Goal: Information Seeking & Learning: Learn about a topic

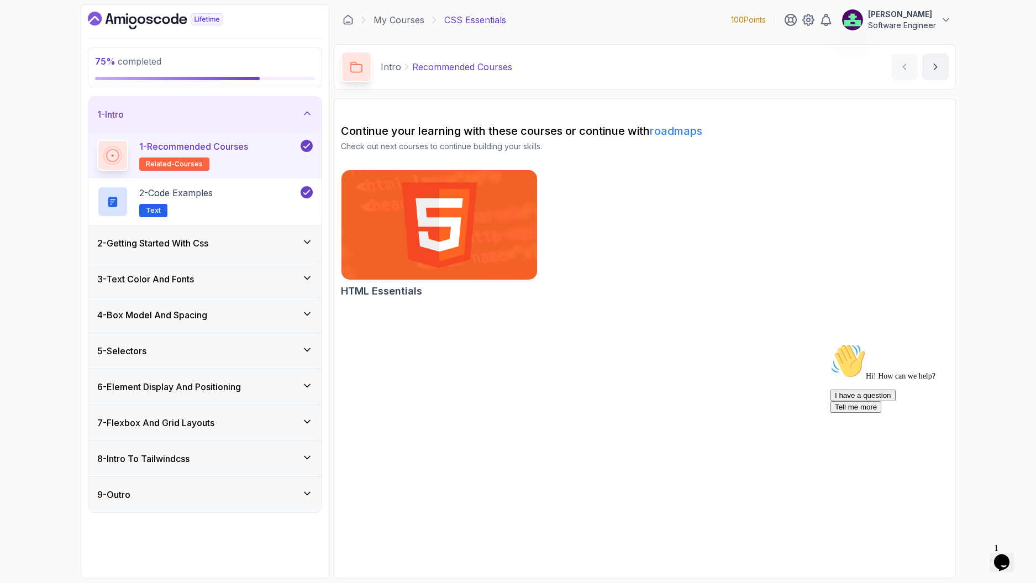
click at [210, 254] on div "2 - Getting Started With Css" at bounding box center [204, 242] width 233 height 35
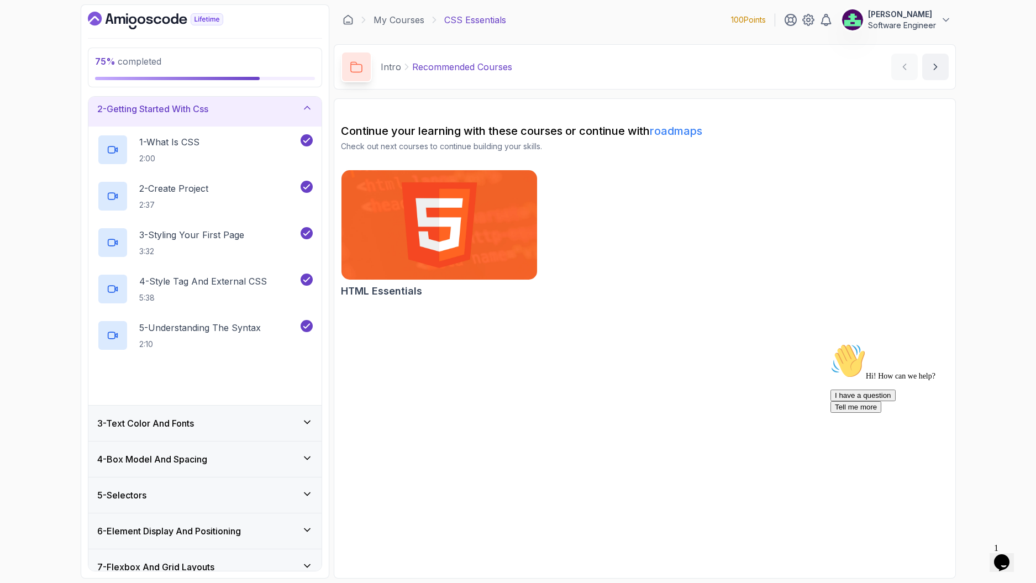
scroll to position [127, 0]
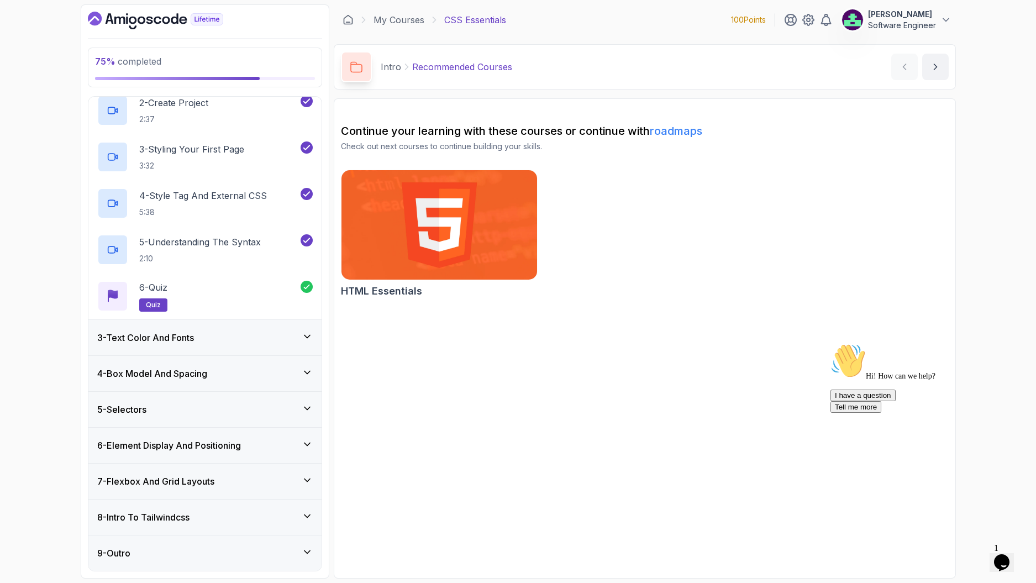
click at [197, 477] on h3 "7 - Flexbox And Grid Layouts" at bounding box center [155, 481] width 117 height 13
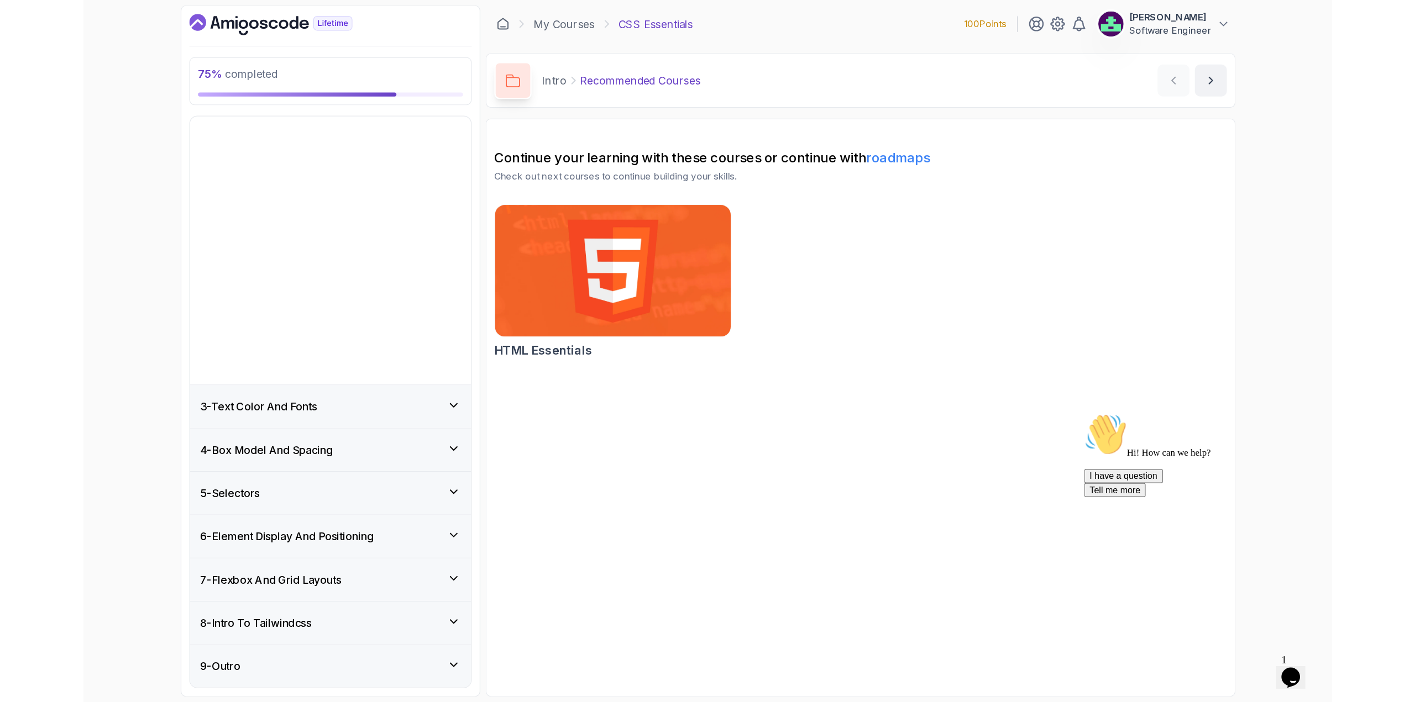
scroll to position [0, 0]
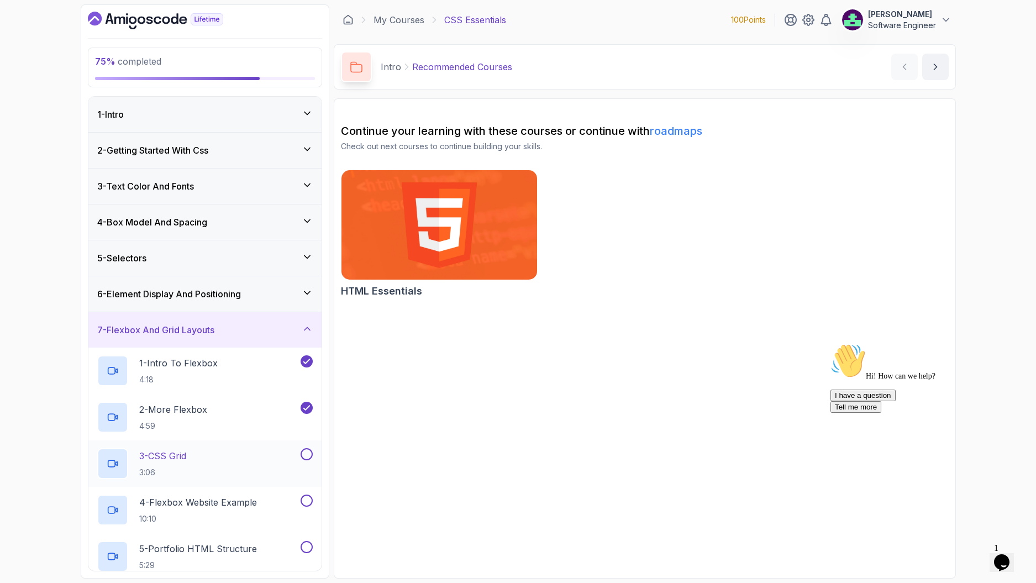
click at [195, 464] on div "3 - CSS Grid 3:06" at bounding box center [197, 463] width 201 height 31
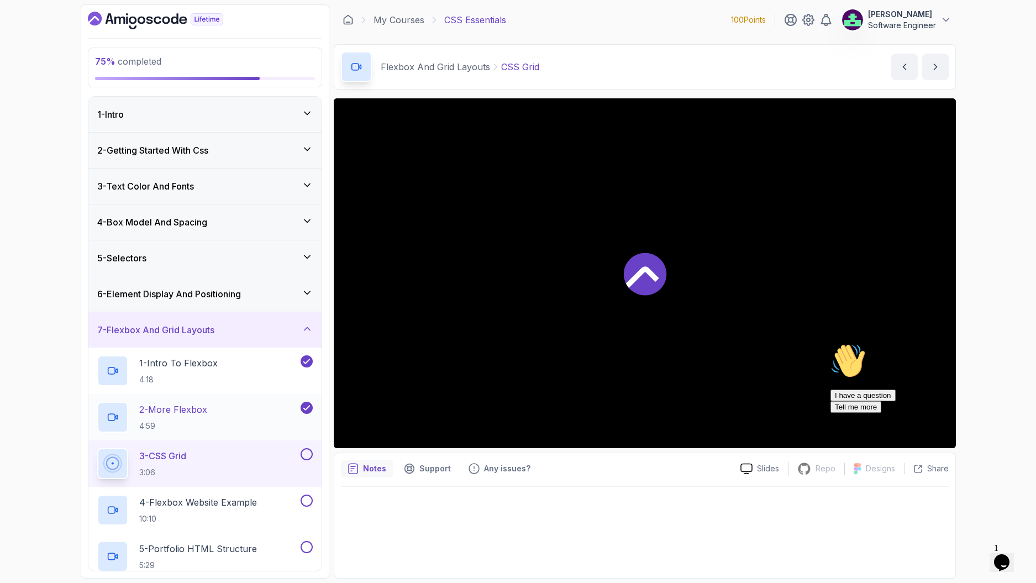
click at [199, 416] on h2 "2 - More Flexbox 4:59" at bounding box center [173, 417] width 68 height 29
click at [245, 463] on div "3 - CSS Grid 3:06" at bounding box center [197, 463] width 201 height 31
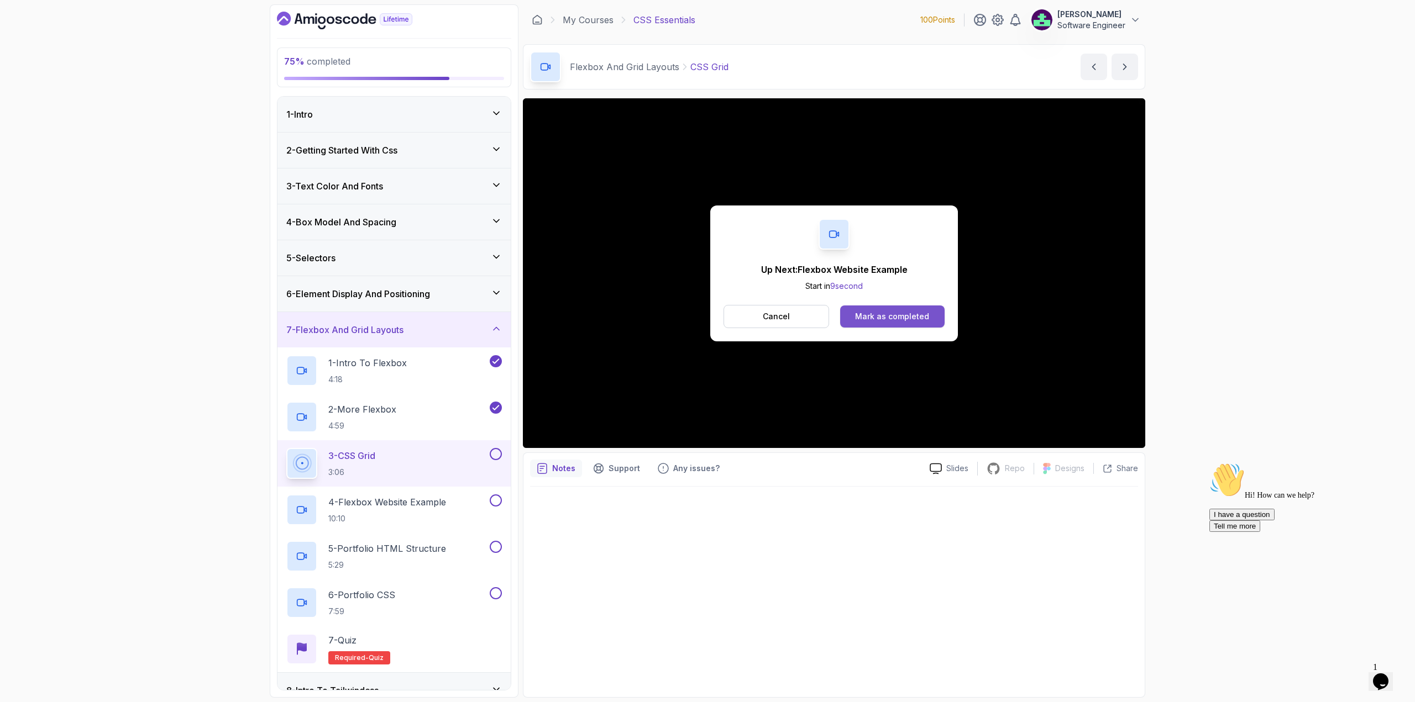
click at [916, 316] on div "Mark as completed" at bounding box center [892, 316] width 74 height 11
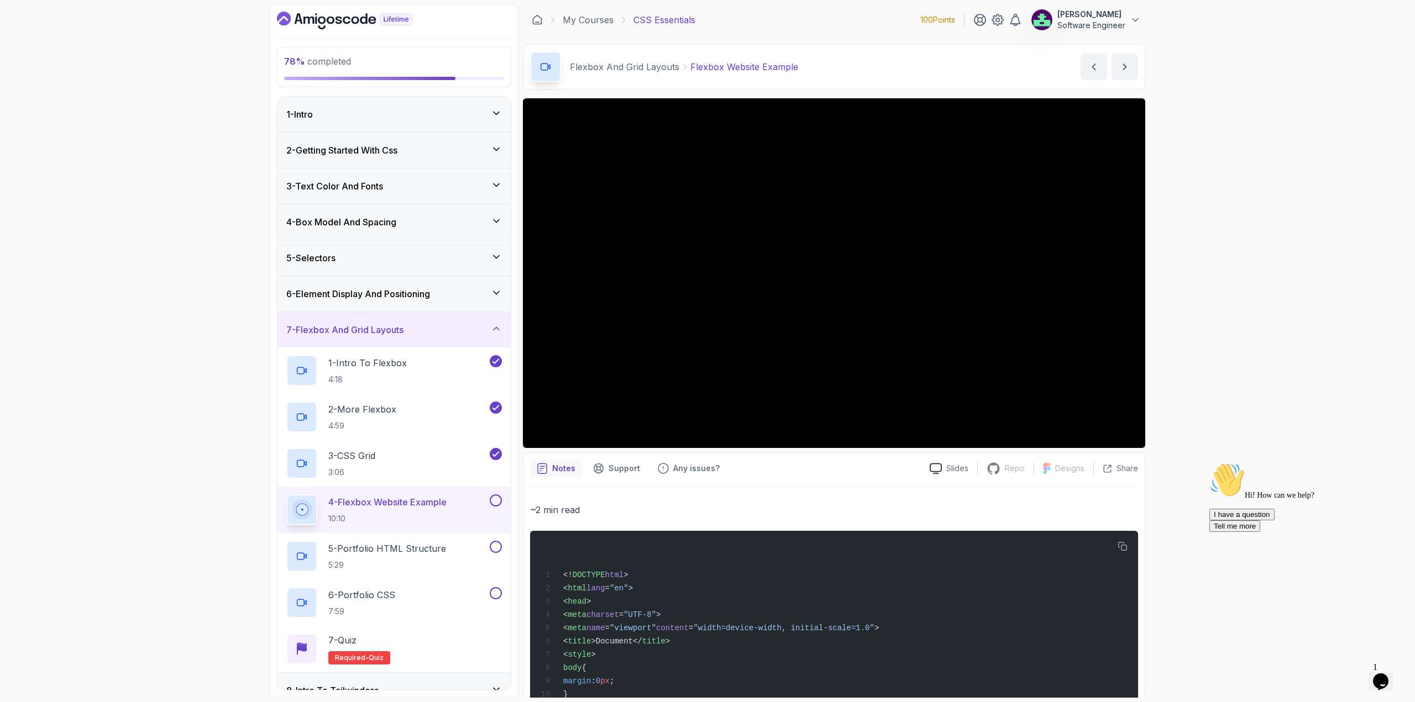
click at [1036, 283] on div "78 % completed 1 - Intro 2 - Getting Started With Css 3 - Text Color And Fonts …" at bounding box center [707, 351] width 1415 height 702
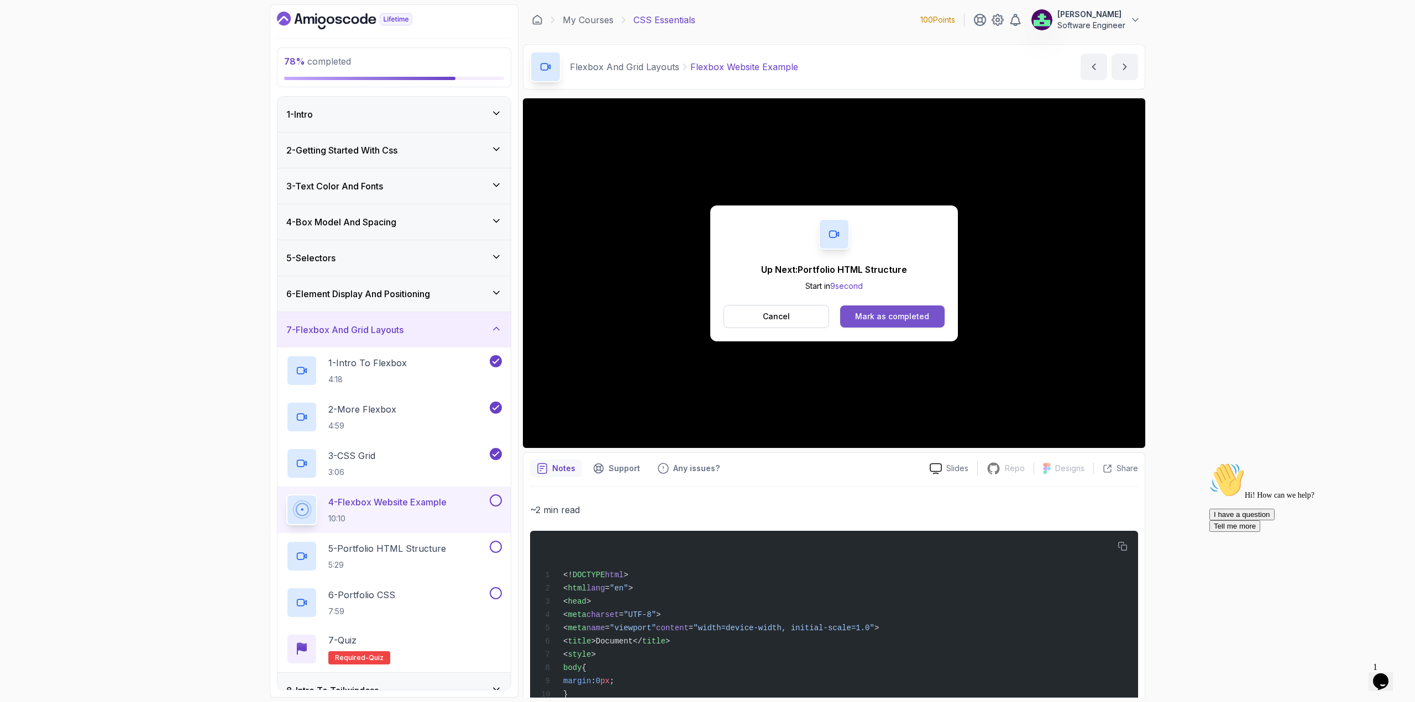
click at [875, 313] on div "Mark as completed" at bounding box center [892, 316] width 74 height 11
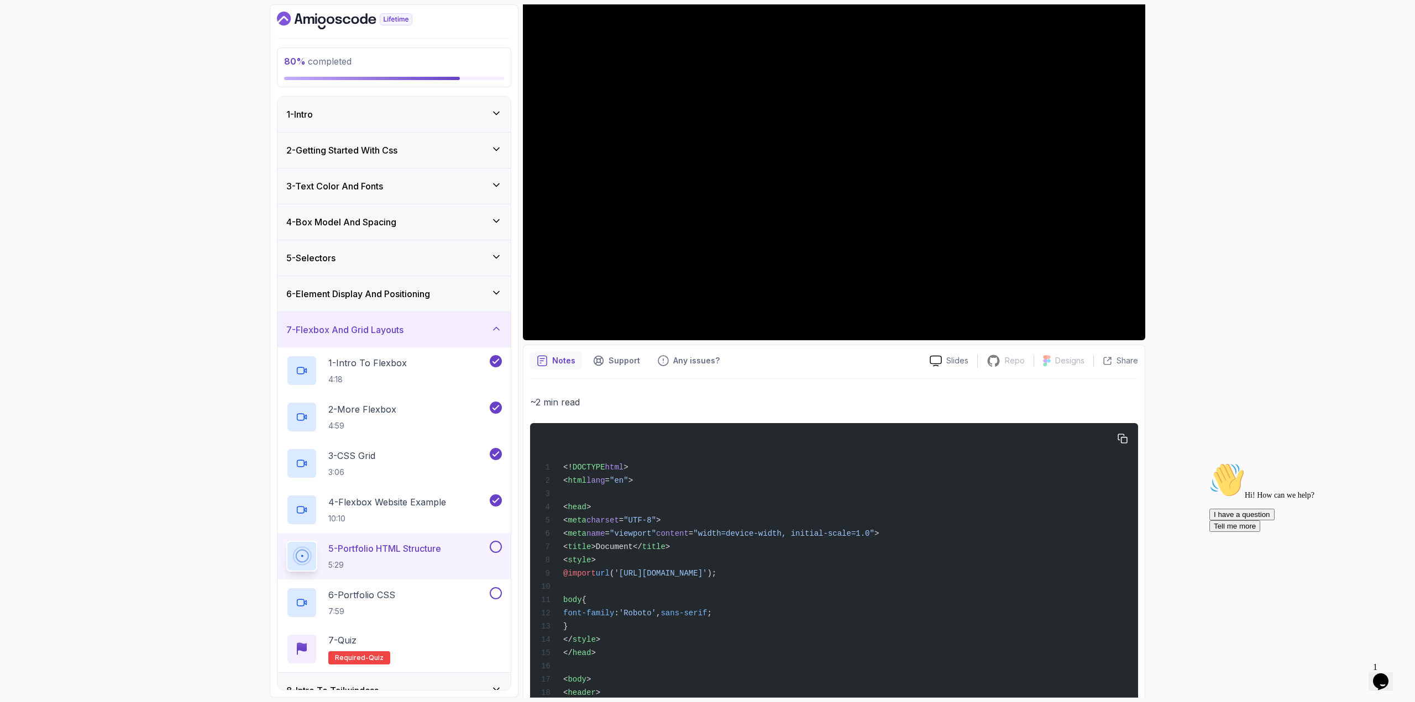
scroll to position [111, 0]
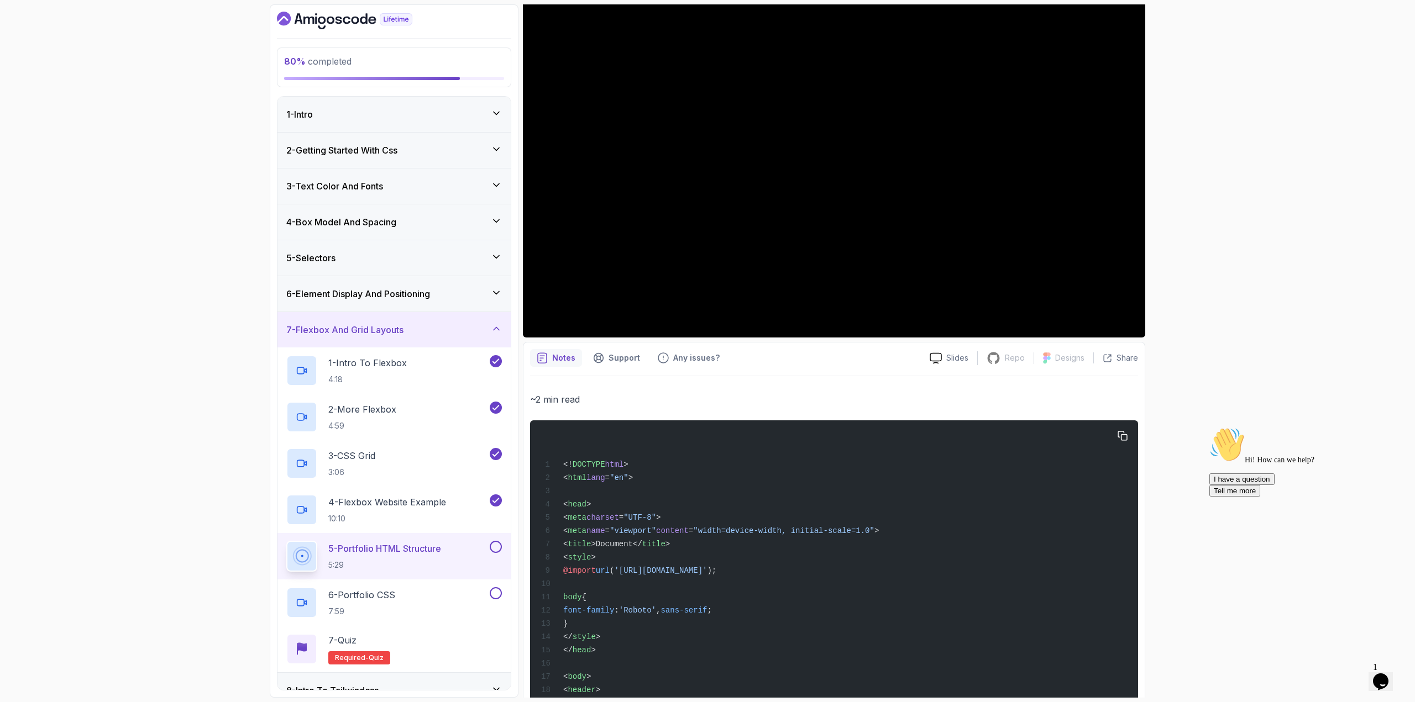
drag, startPoint x: 595, startPoint y: 575, endPoint x: 628, endPoint y: 575, distance: 32.6
click at [628, 575] on span "@import url ( 'https://fonts.googleapis.com/css2?family=Montserrat:ital,wght@0,…" at bounding box center [628, 570] width 175 height 9
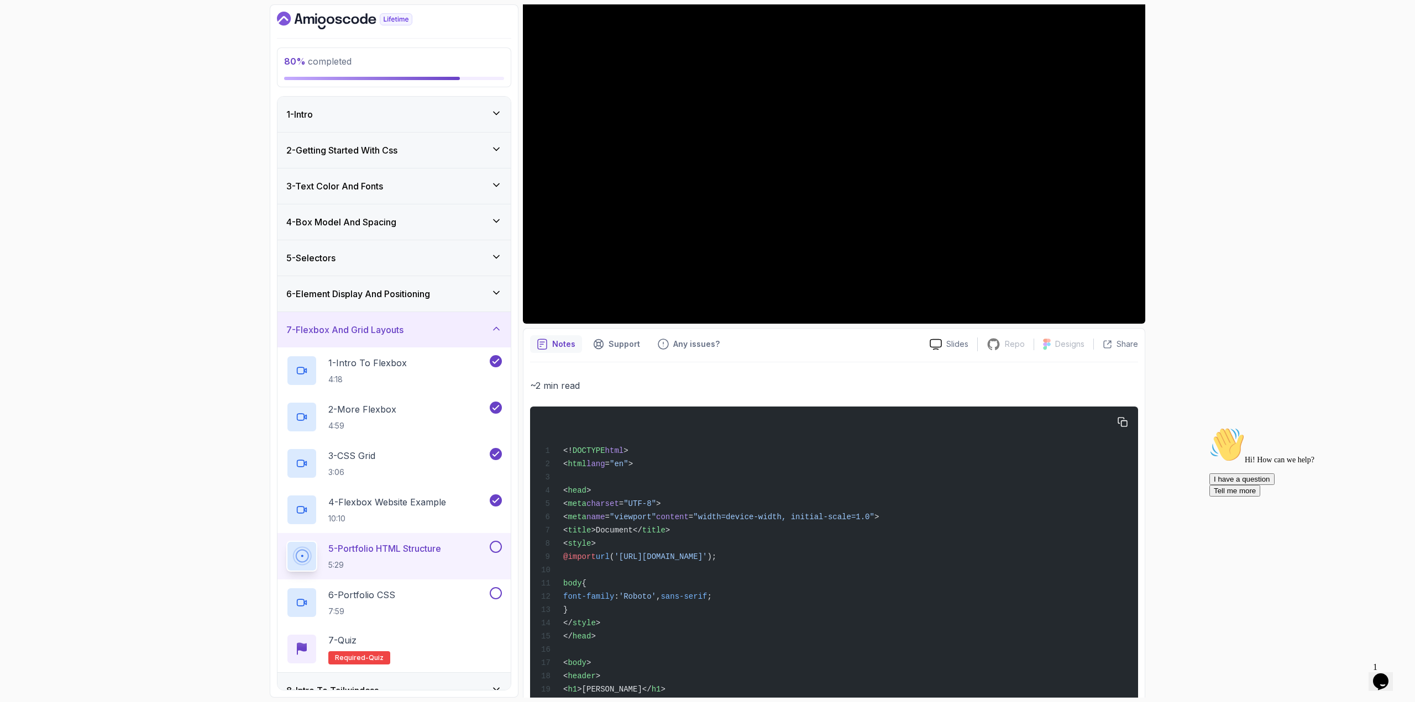
scroll to position [166, 0]
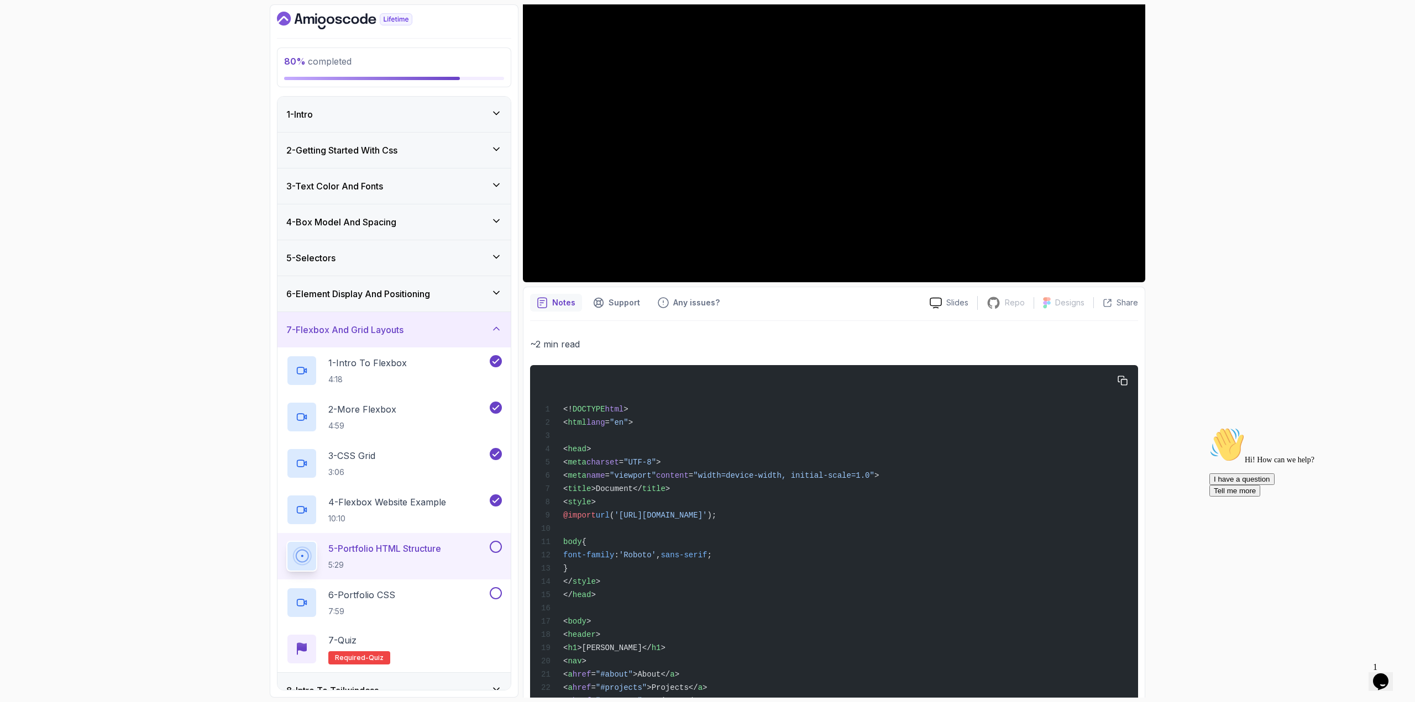
drag, startPoint x: 606, startPoint y: 575, endPoint x: 583, endPoint y: 507, distance: 72.0
drag, startPoint x: 621, startPoint y: 589, endPoint x: 583, endPoint y: 510, distance: 88.3
copy code "< style > @import url ( 'https://fonts.googleapis.com/css2?family=Montserrat:it…"
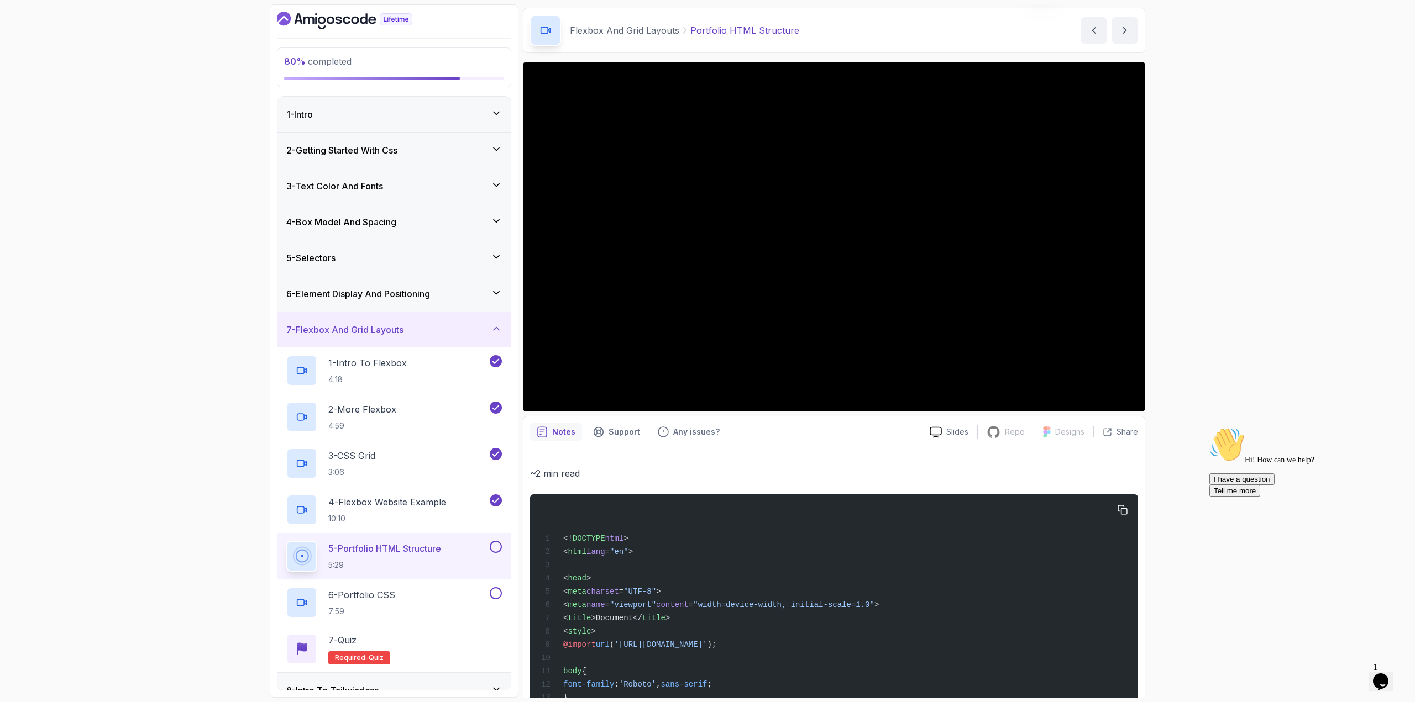
scroll to position [0, 0]
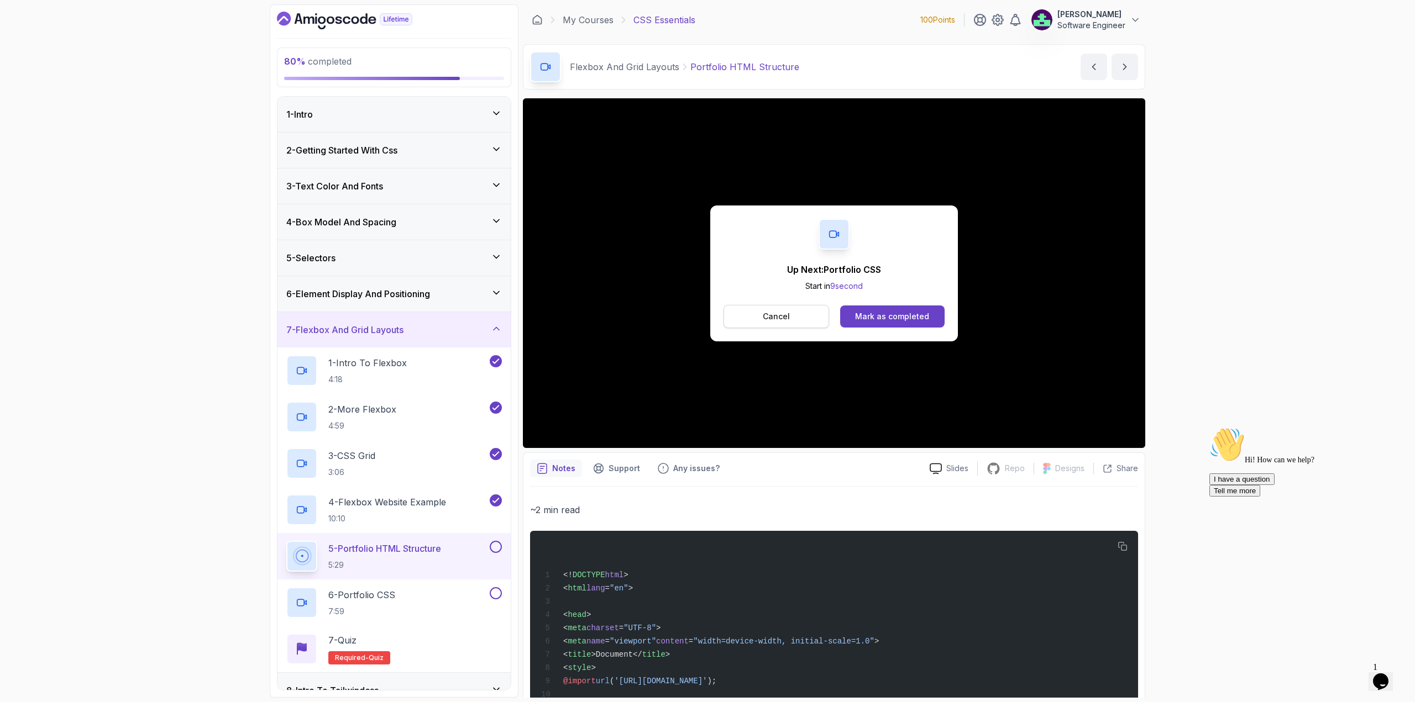
click at [808, 321] on button "Cancel" at bounding box center [776, 316] width 106 height 23
click at [922, 316] on div "Mark as completed" at bounding box center [892, 316] width 74 height 11
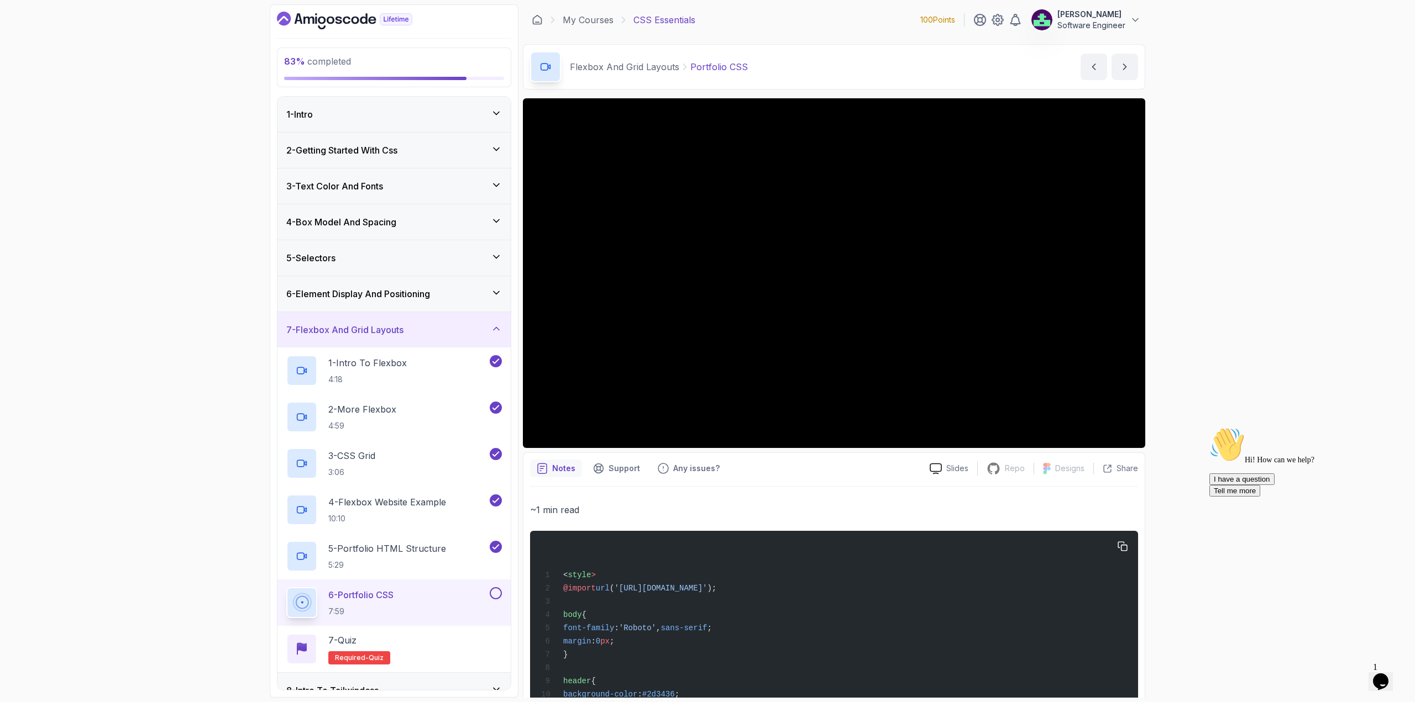
scroll to position [166, 0]
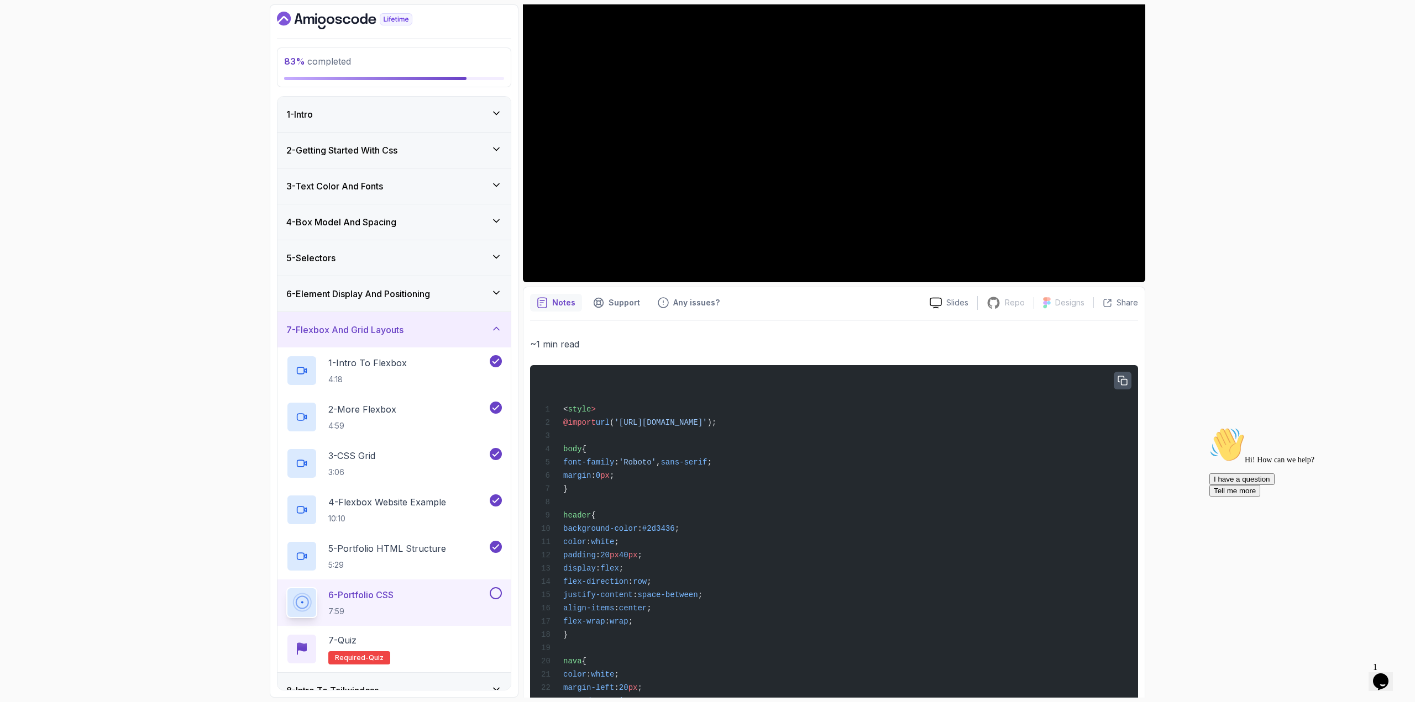
click at [1036, 382] on button "button" at bounding box center [1123, 381] width 18 height 18
click at [403, 557] on h2 "5 - Portfolio HTML Structure 5:29" at bounding box center [387, 556] width 118 height 29
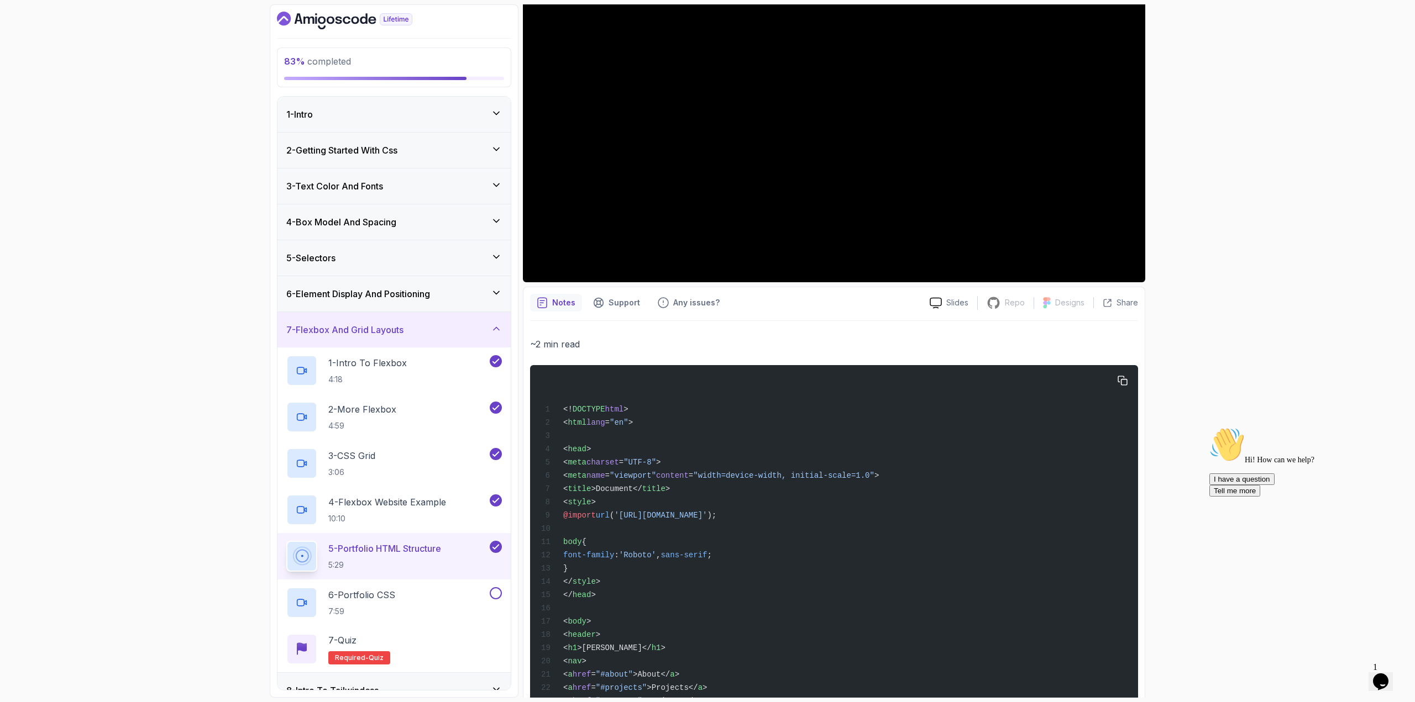
click at [1036, 382] on icon "button" at bounding box center [1123, 381] width 10 height 10
click at [427, 583] on div "6 - Portfolio CSS 7:59" at bounding box center [386, 602] width 201 height 31
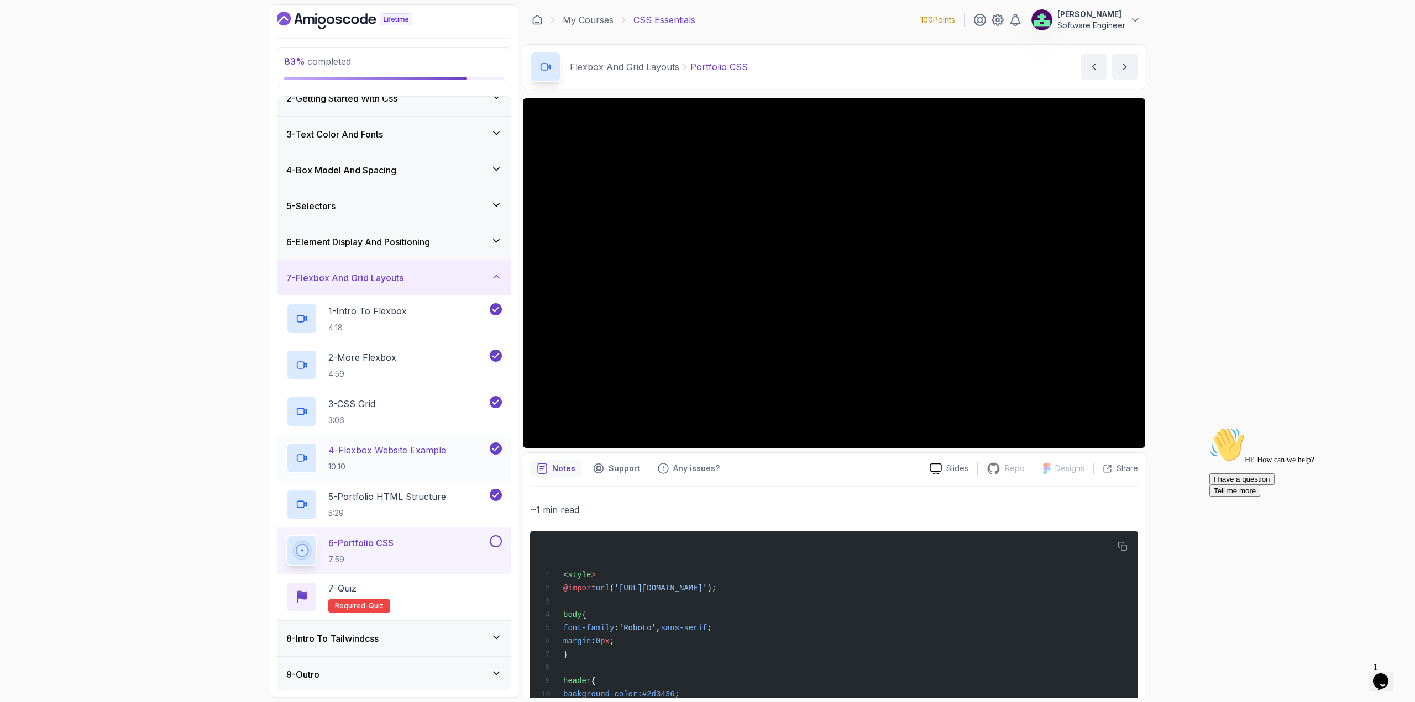
scroll to position [54, 0]
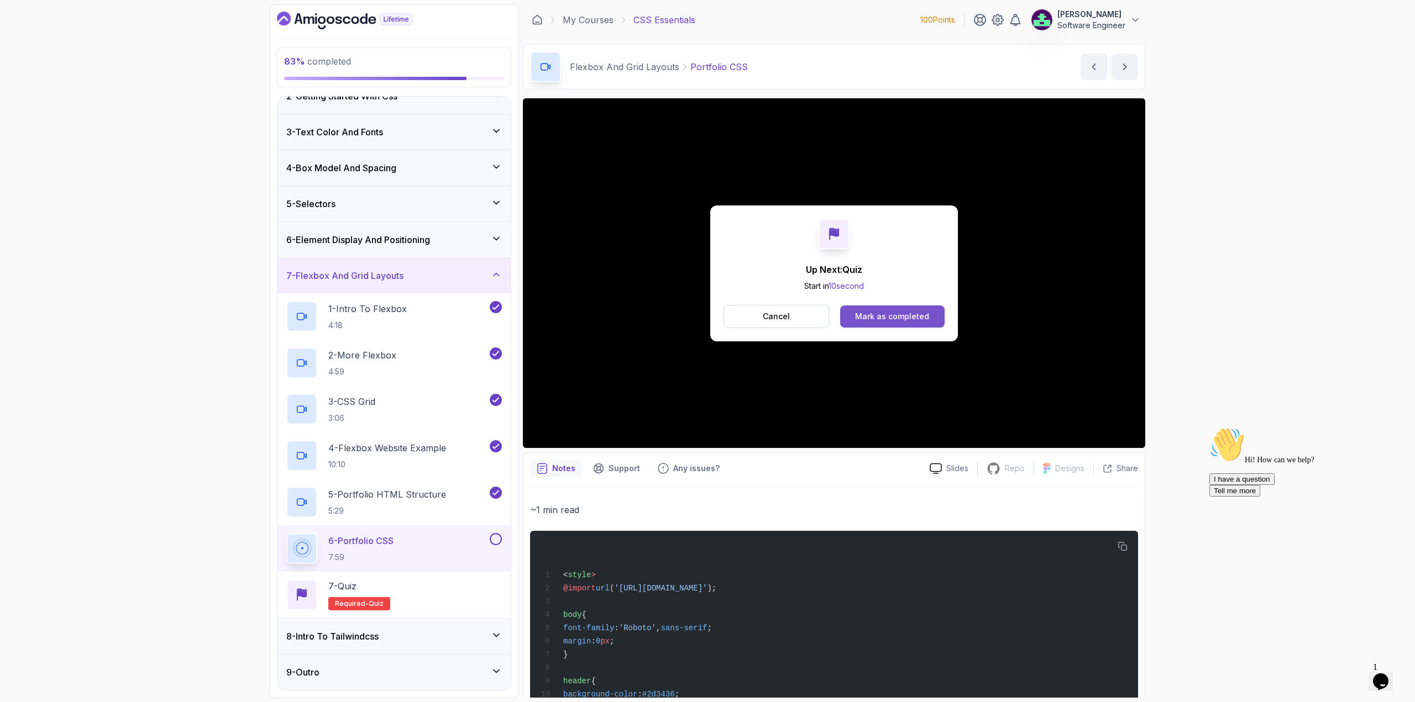
click at [854, 310] on button "Mark as completed" at bounding box center [892, 317] width 104 height 22
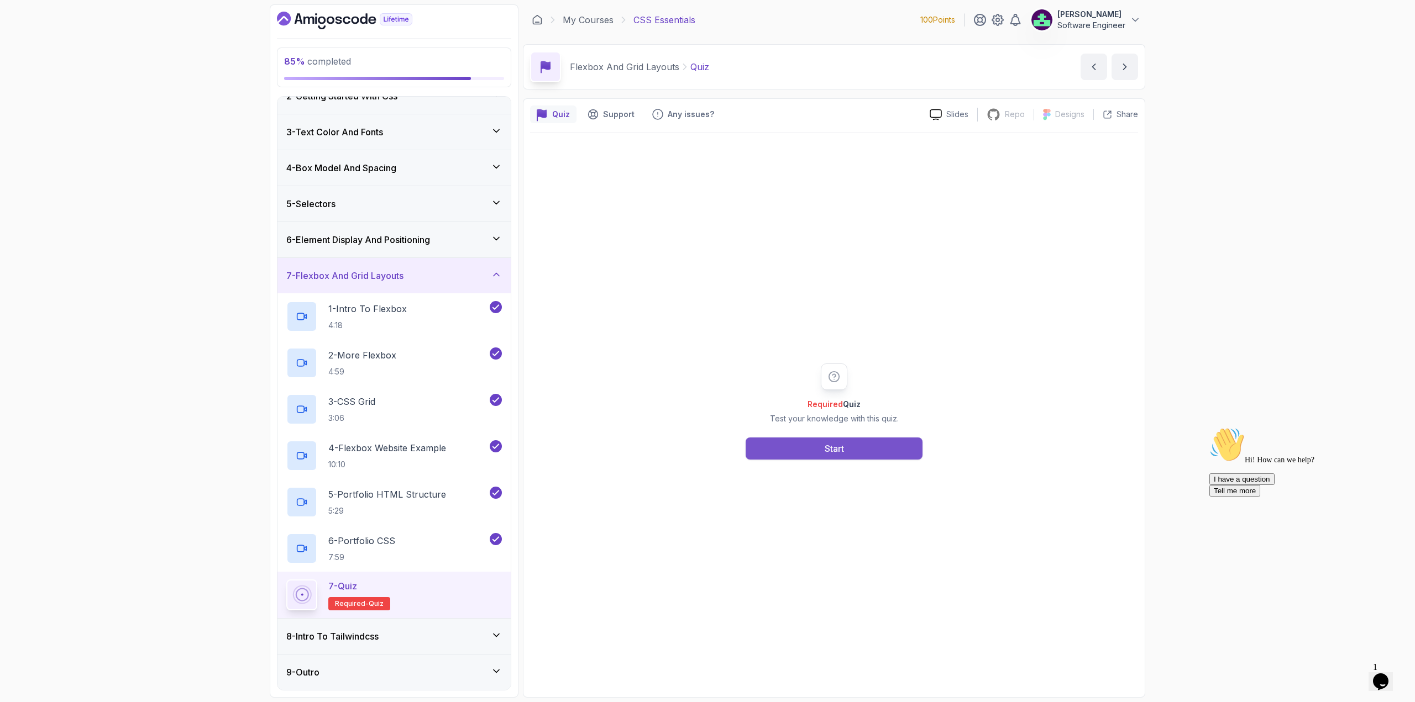
click at [806, 451] on button "Start" at bounding box center [834, 449] width 177 height 22
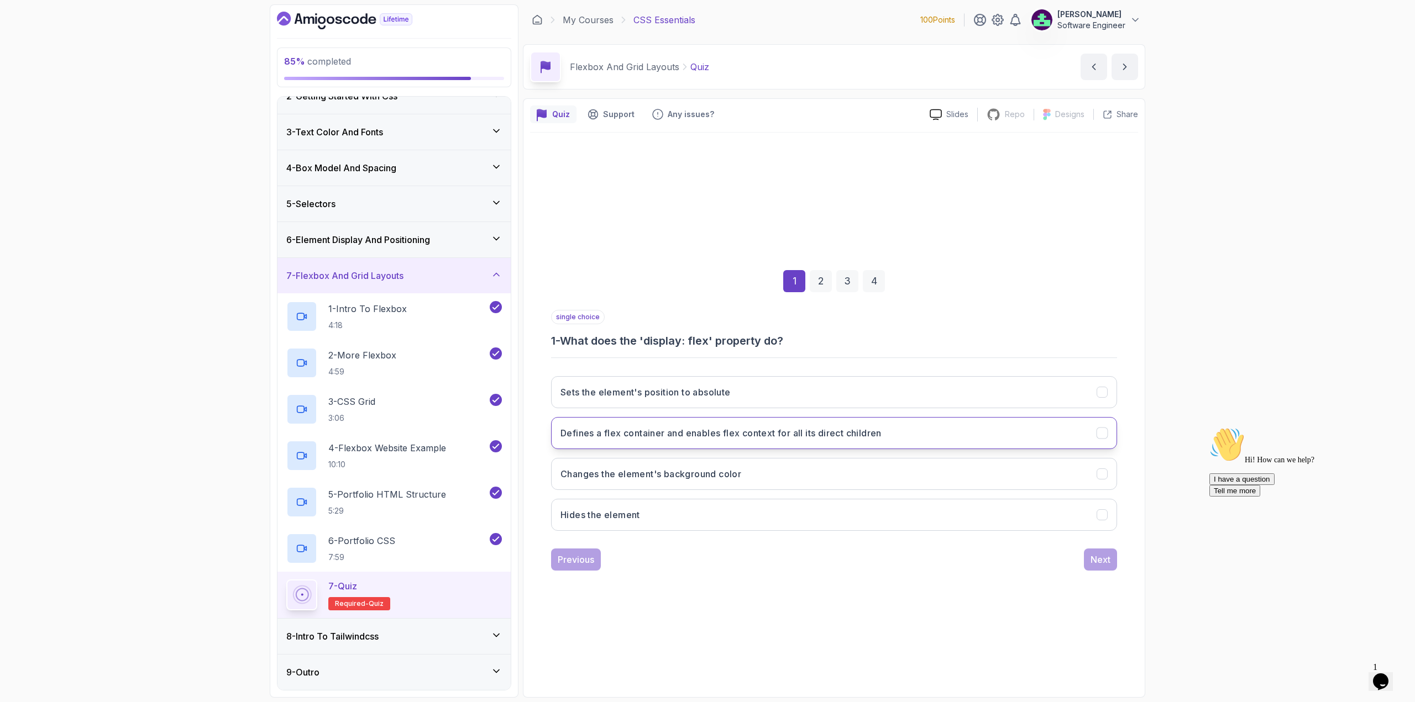
click at [816, 442] on button "Defines a flex container and enables flex context for all its direct children" at bounding box center [834, 433] width 566 height 32
click at [1036, 568] on button "Next" at bounding box center [1100, 560] width 33 height 22
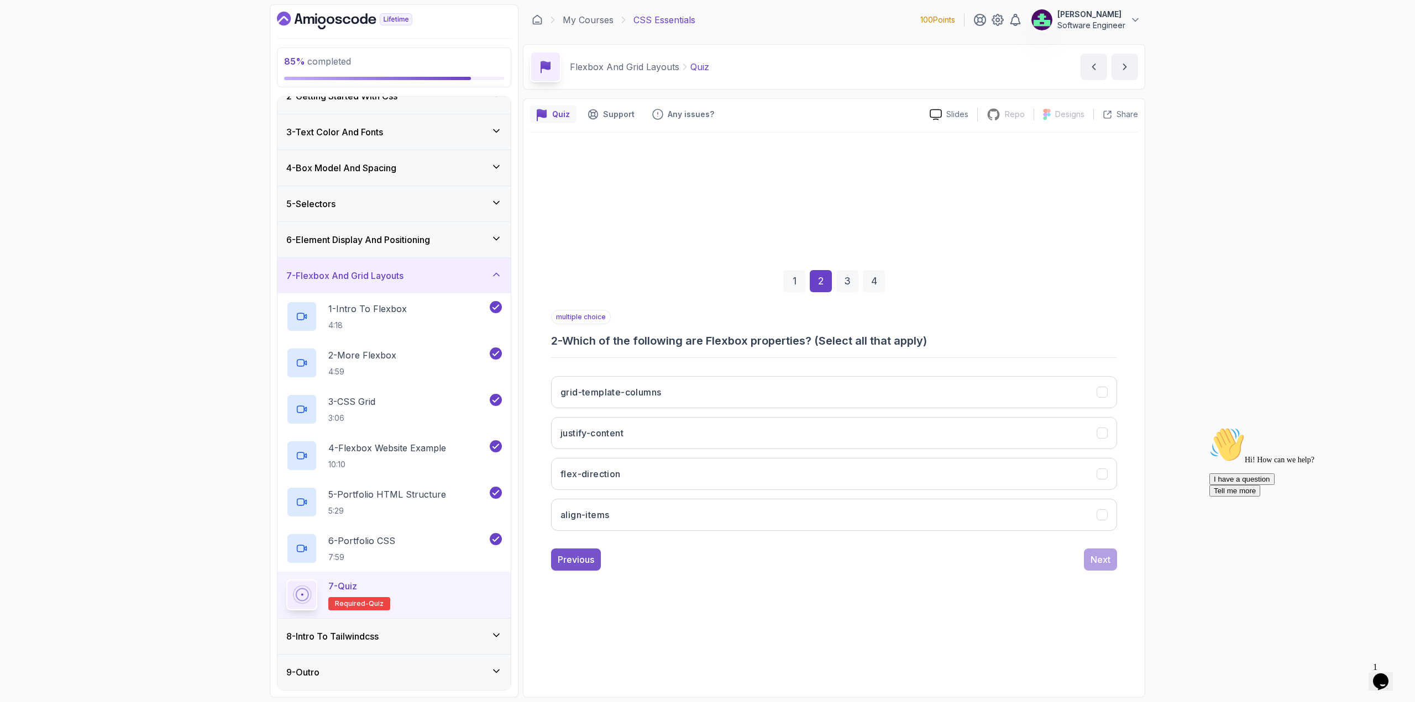
click at [590, 568] on button "Previous" at bounding box center [576, 560] width 50 height 22
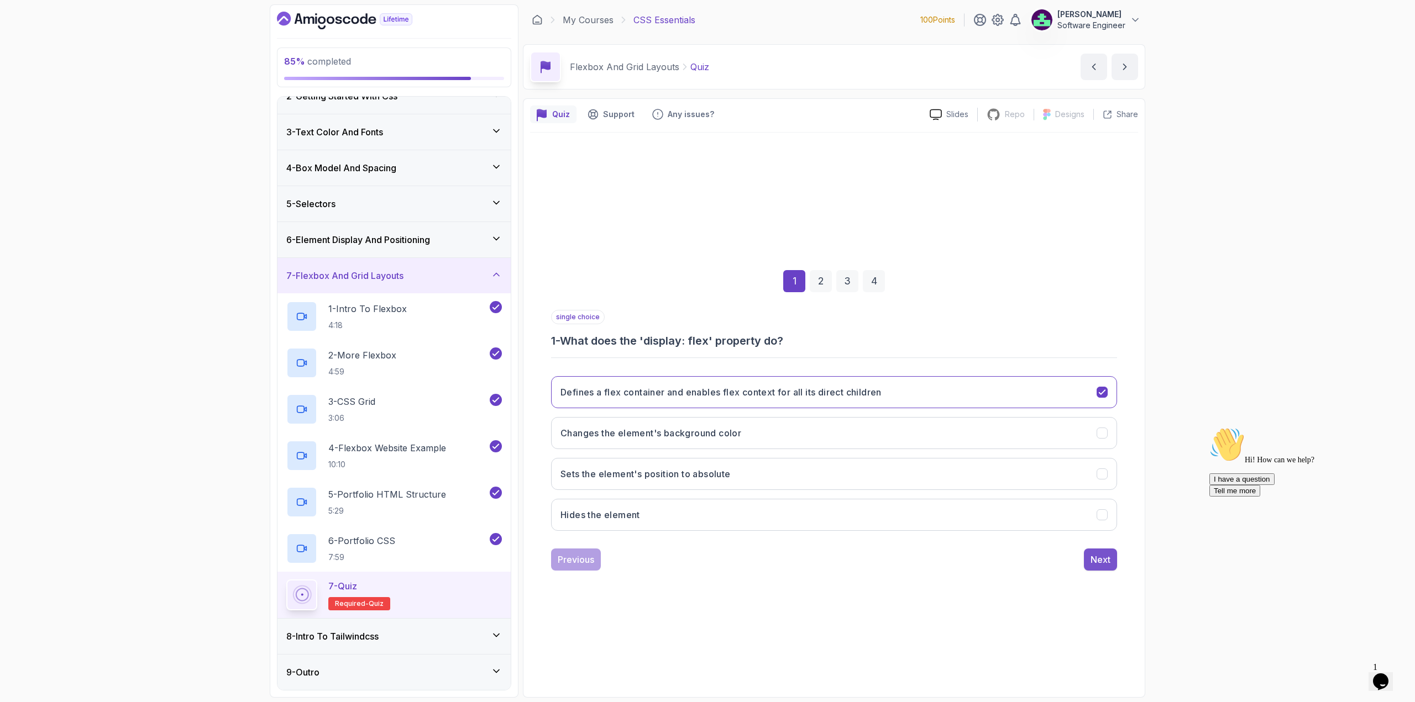
click at [1036, 566] on div "Next" at bounding box center [1100, 559] width 20 height 13
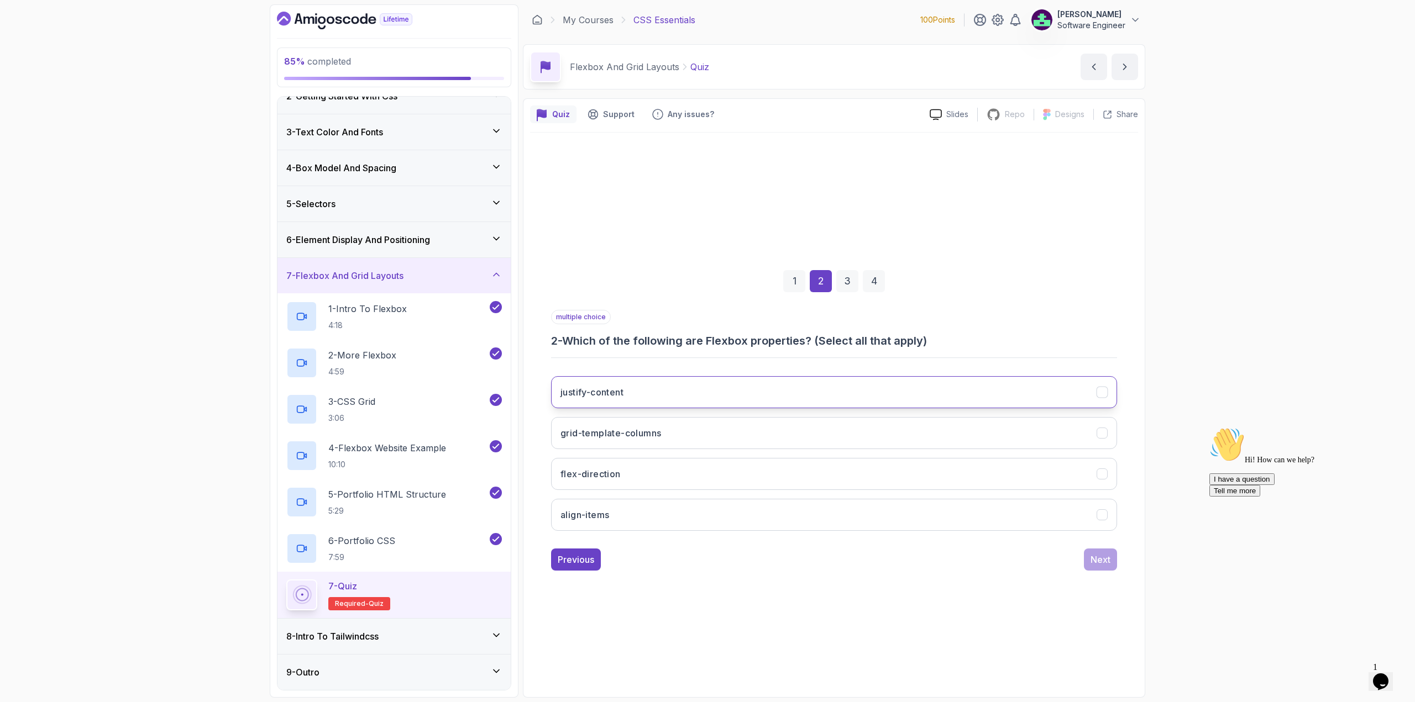
click at [710, 400] on button "justify-content" at bounding box center [834, 392] width 566 height 32
click at [691, 478] on button "flex-direction" at bounding box center [834, 474] width 566 height 32
click at [683, 511] on button "align-items" at bounding box center [834, 515] width 566 height 32
click at [1036, 562] on div "Next" at bounding box center [1100, 559] width 20 height 13
click at [568, 564] on div "Previous" at bounding box center [576, 559] width 36 height 13
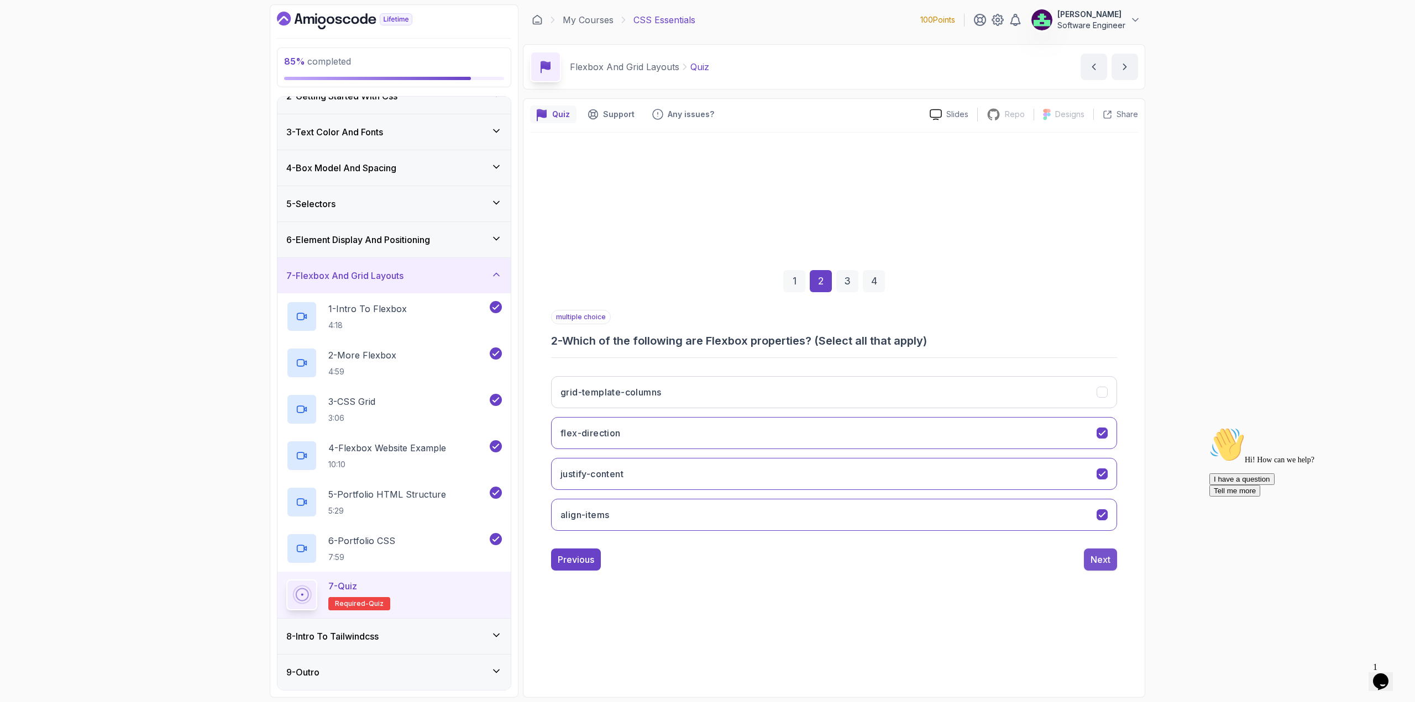
click at [1036, 559] on div "Next" at bounding box center [1100, 559] width 20 height 13
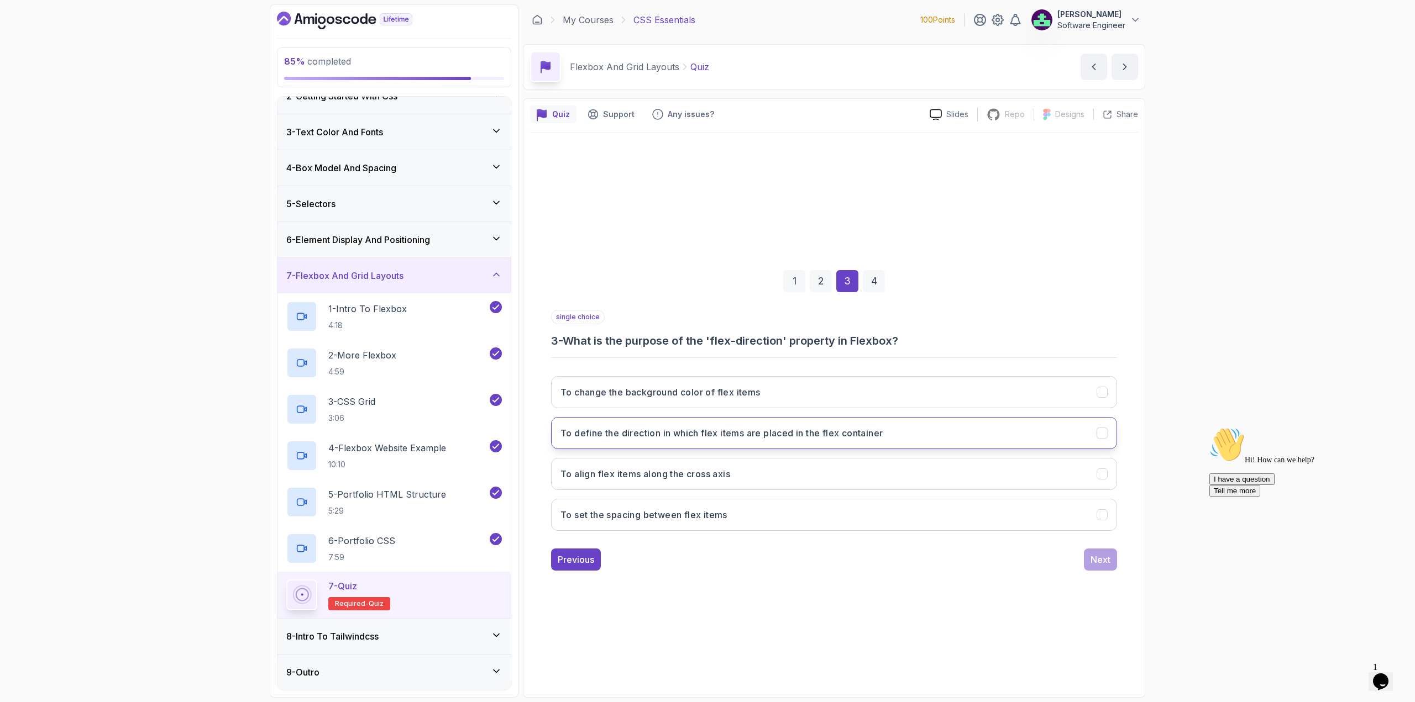
click at [759, 445] on button "To define the direction in which flex items are placed in the flex container" at bounding box center [834, 433] width 566 height 32
click at [1036, 555] on div "Next" at bounding box center [1100, 559] width 20 height 13
click at [777, 434] on h3 "Flexbox is one-dimensional, while Grid is two-dimensional" at bounding box center [687, 433] width 255 height 13
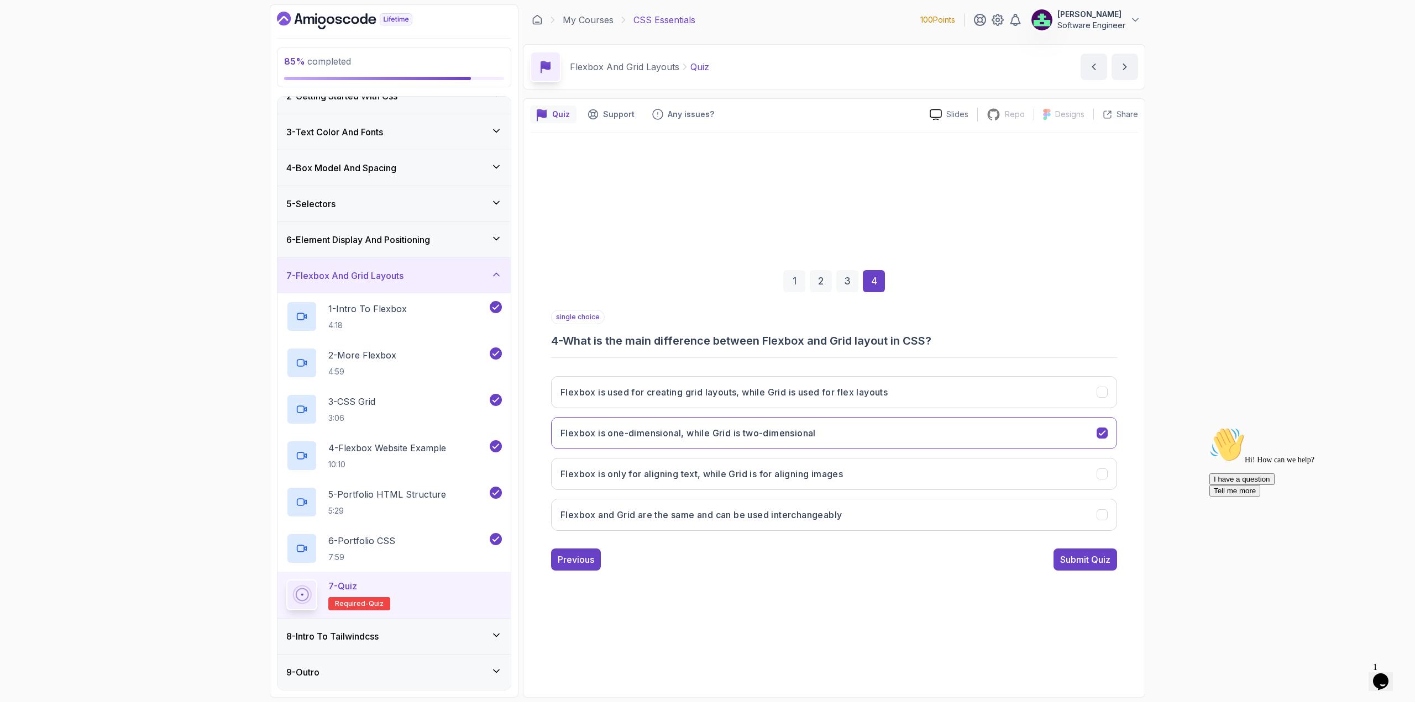
click at [1036, 547] on div "single choice 4 - What is the main difference between Flexbox and Grid layout i…" at bounding box center [834, 440] width 566 height 261
click at [1036, 554] on div "Submit Quiz" at bounding box center [1085, 559] width 50 height 13
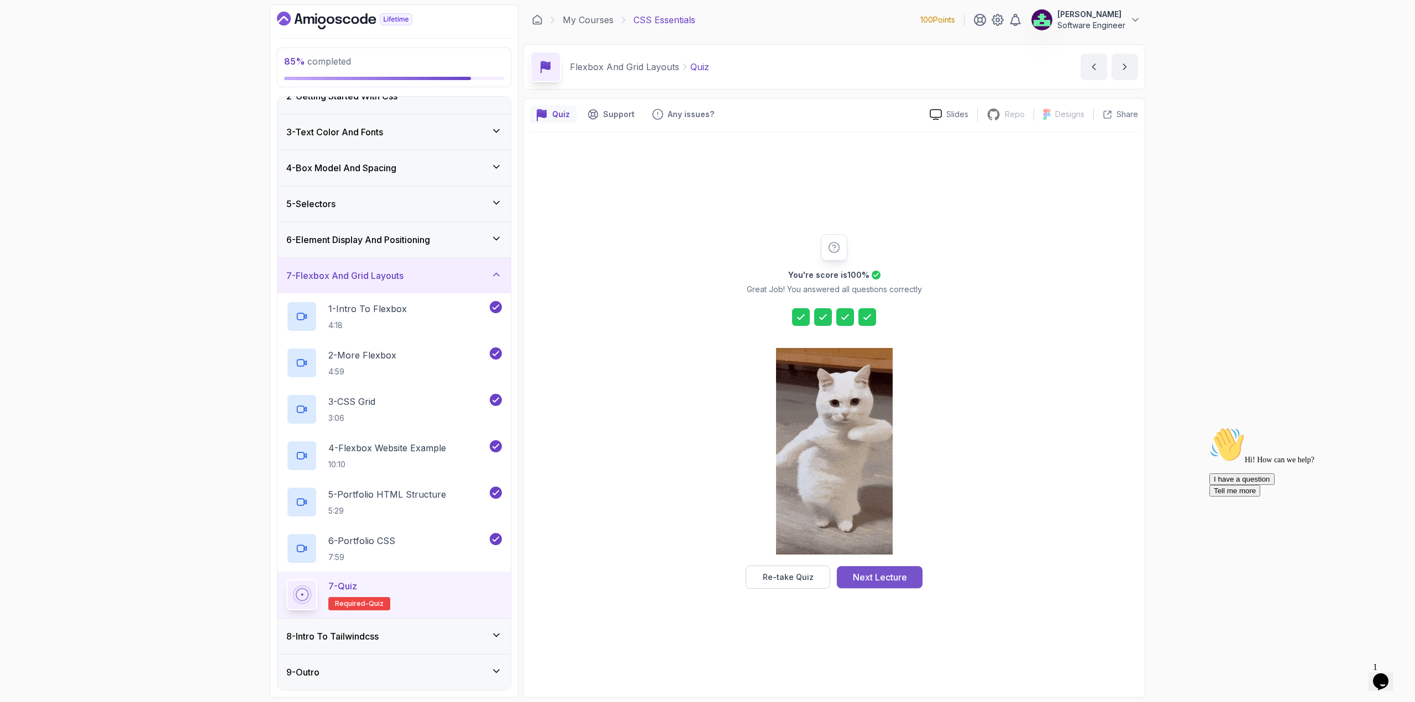
click at [878, 581] on div "Next Lecture" at bounding box center [880, 577] width 54 height 13
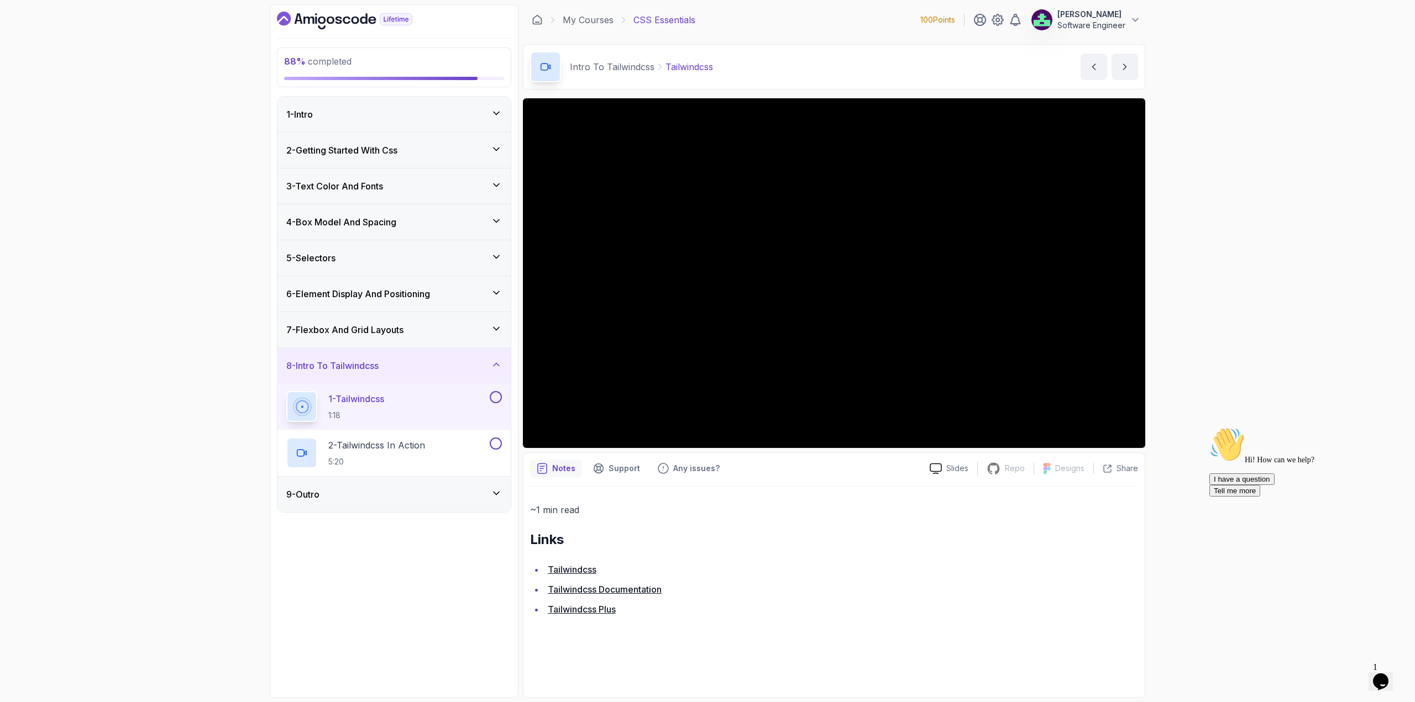
click at [471, 487] on div "9 - Outro" at bounding box center [393, 494] width 233 height 35
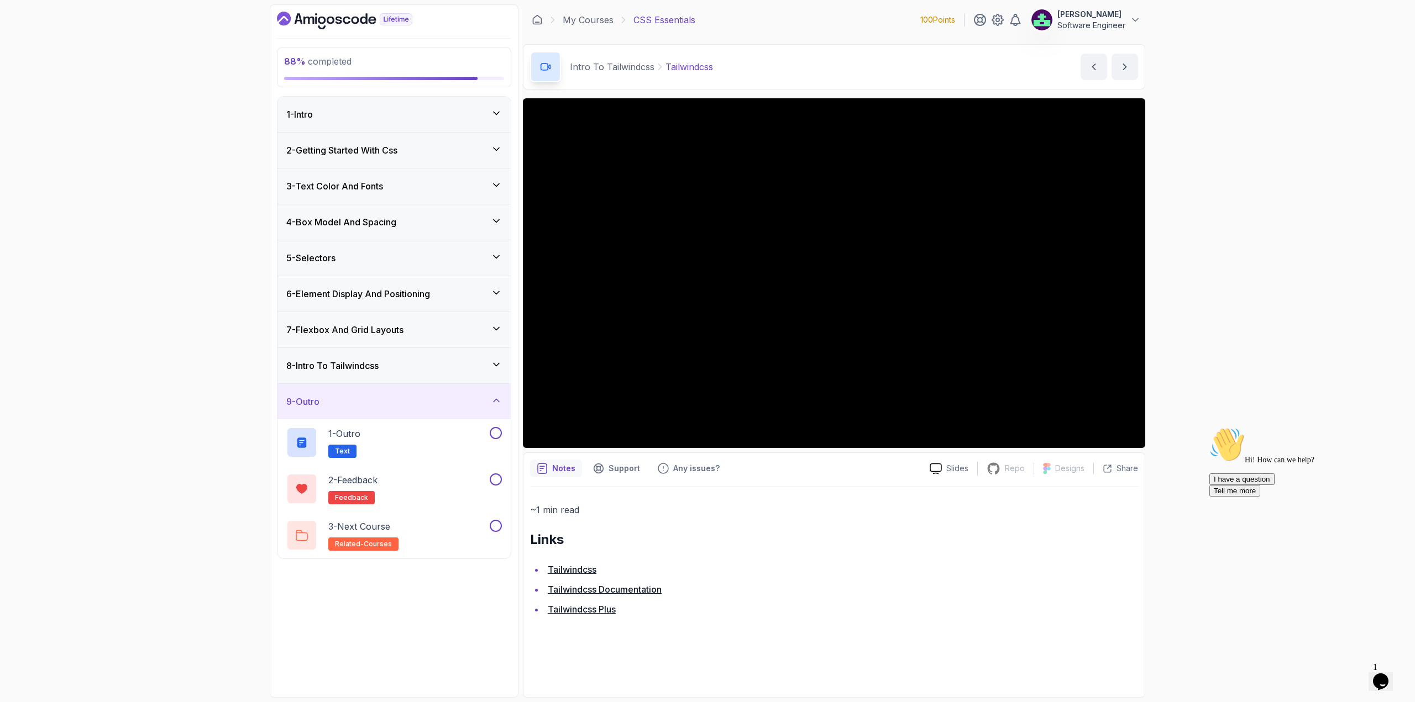
click at [434, 364] on div "8 - Intro To Tailwindcss" at bounding box center [394, 365] width 216 height 13
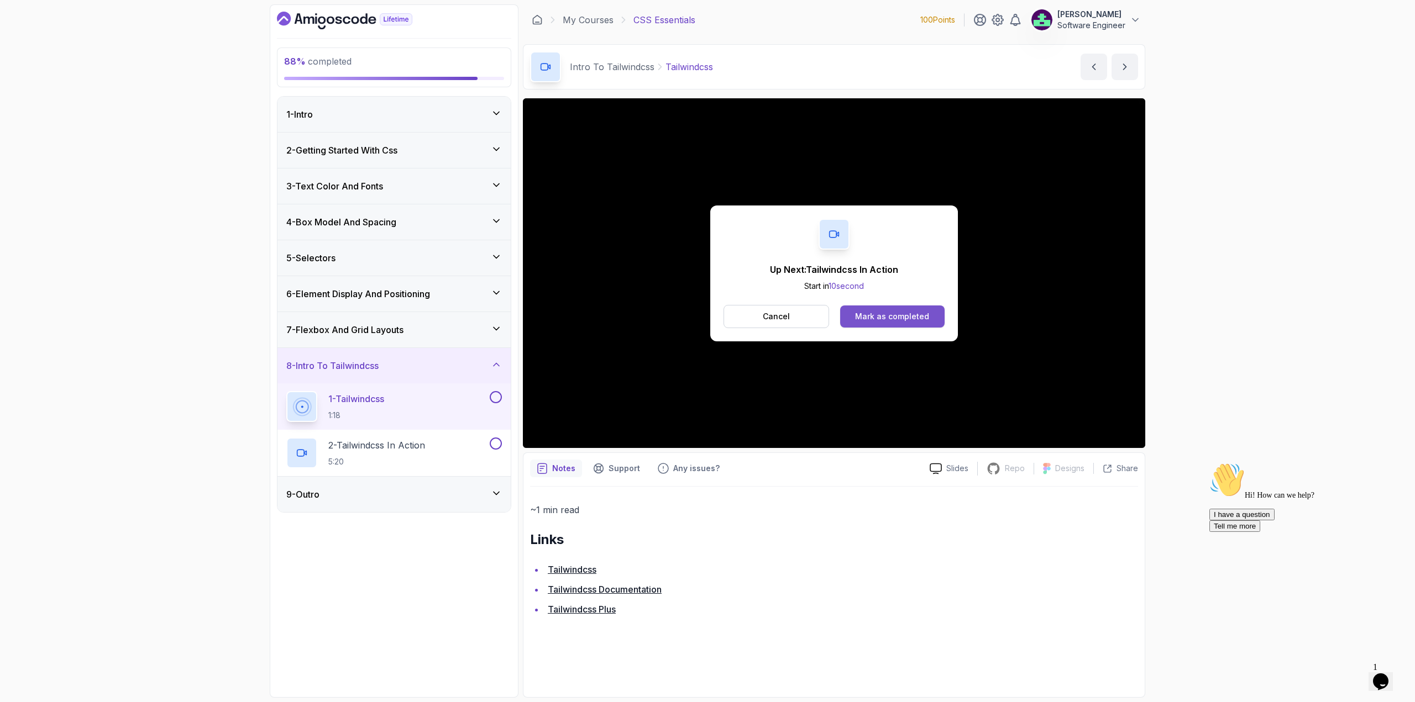
click at [925, 317] on div "Mark as completed" at bounding box center [892, 316] width 74 height 11
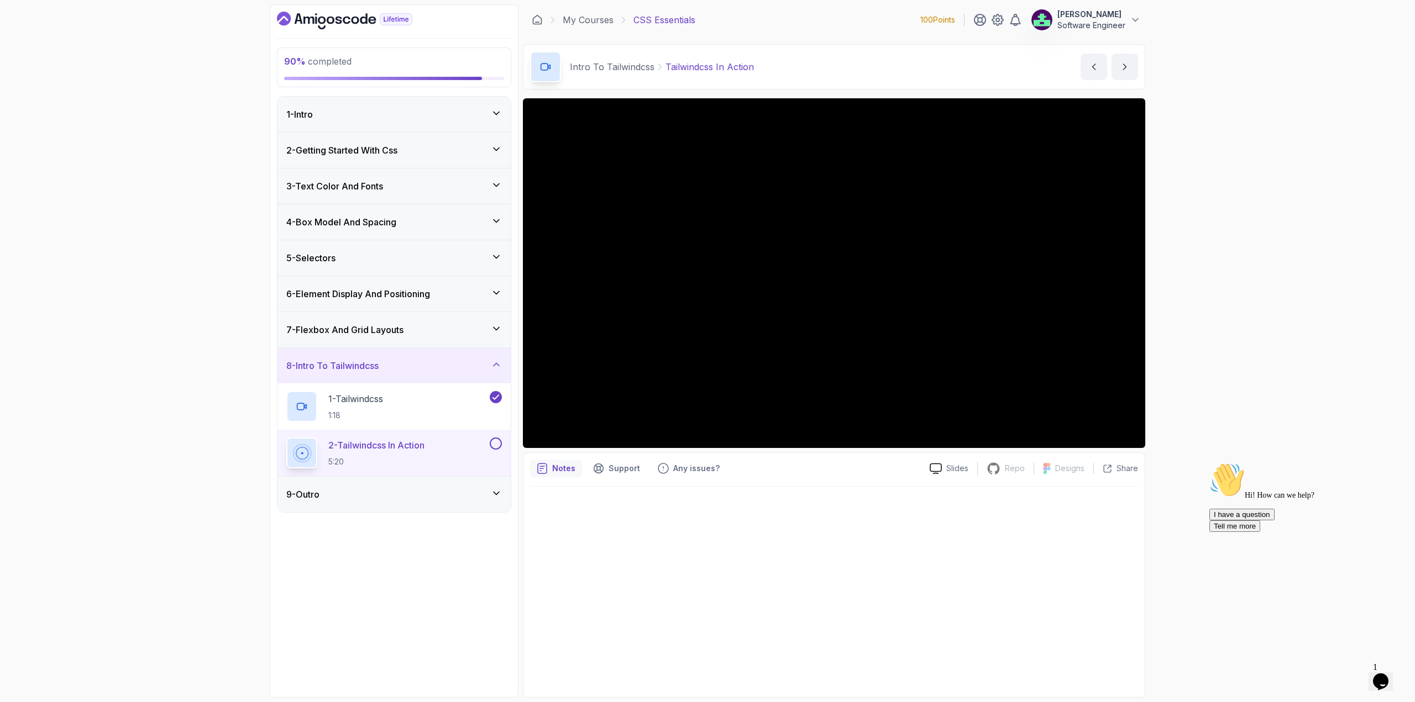
click at [496, 453] on button "2 - Tailwindcss In Action 5:20" at bounding box center [394, 453] width 216 height 31
click at [495, 444] on button at bounding box center [496, 444] width 12 height 12
click at [499, 492] on icon at bounding box center [496, 493] width 11 height 11
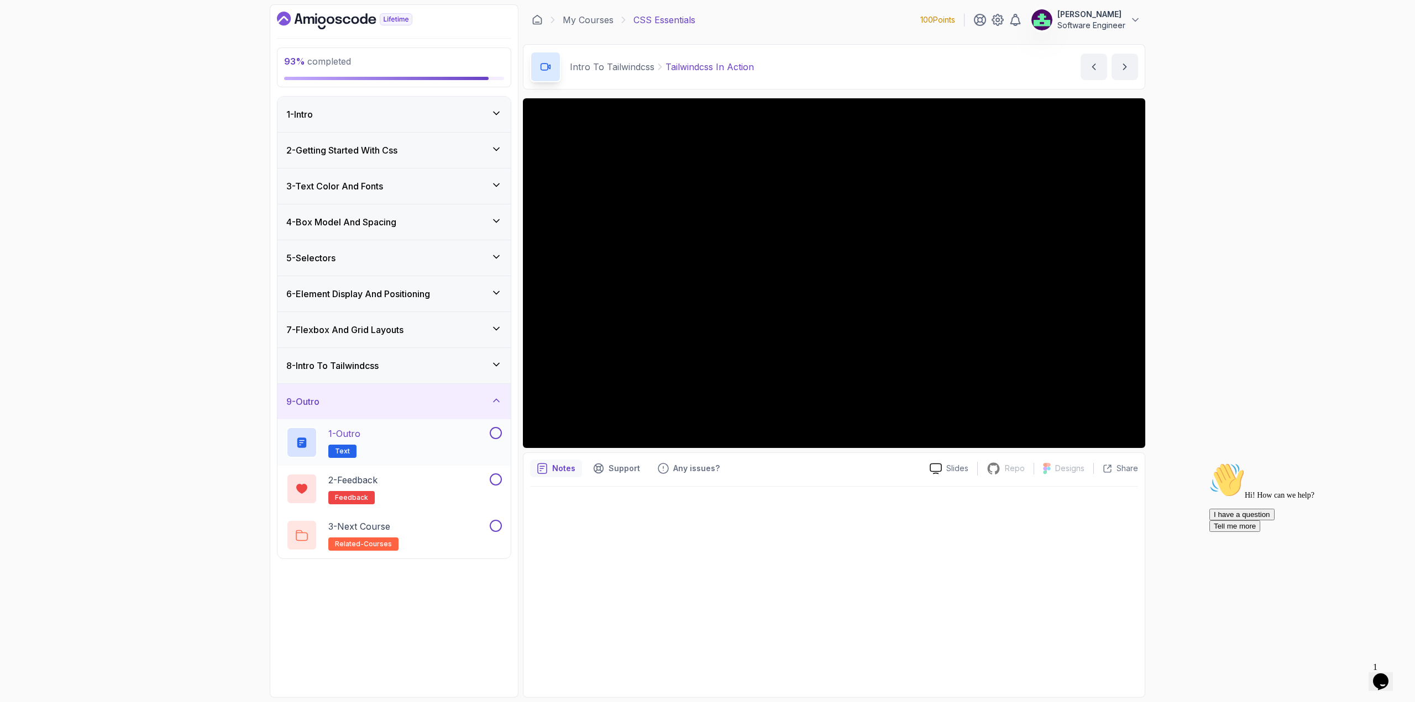
click at [412, 447] on div "1 - Outro Text" at bounding box center [386, 442] width 201 height 31
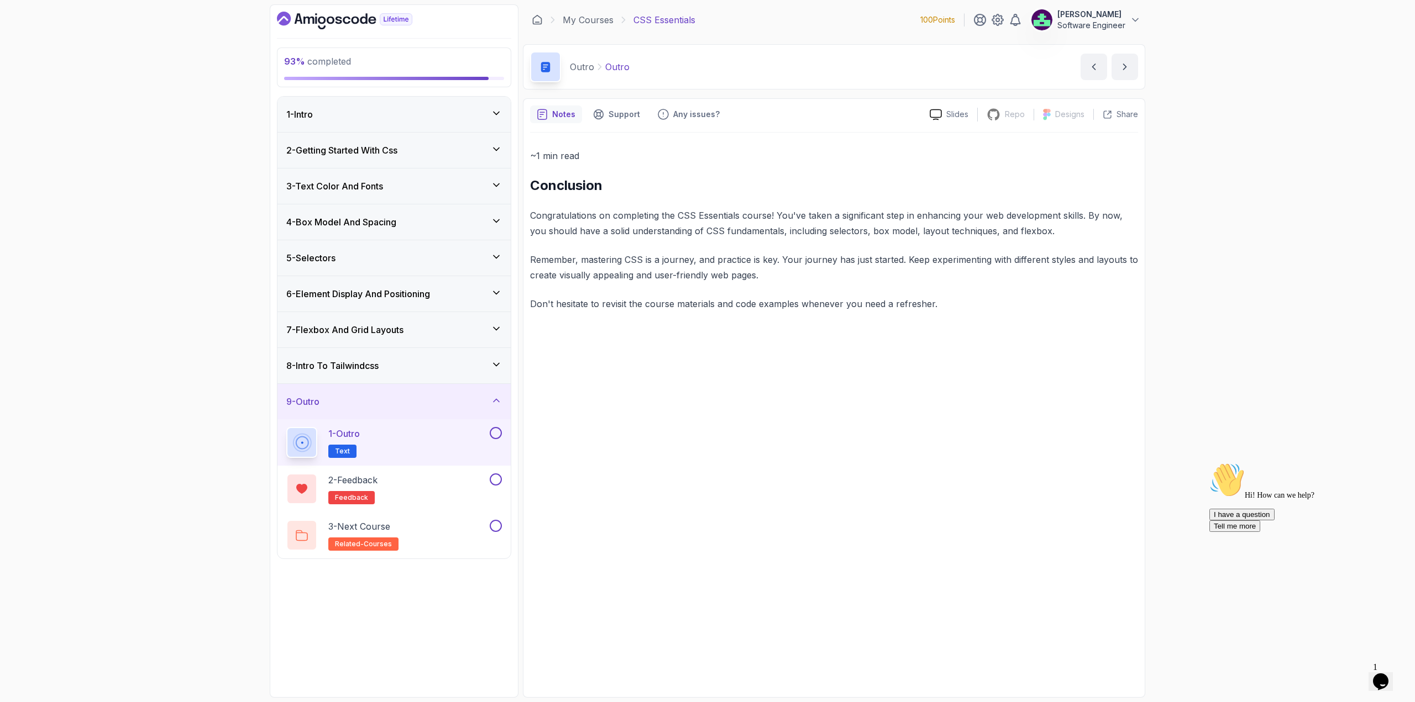
click at [497, 438] on button at bounding box center [496, 433] width 12 height 12
click at [497, 483] on button at bounding box center [496, 480] width 12 height 12
click at [455, 522] on div "3 - Next Course related-courses" at bounding box center [386, 535] width 201 height 31
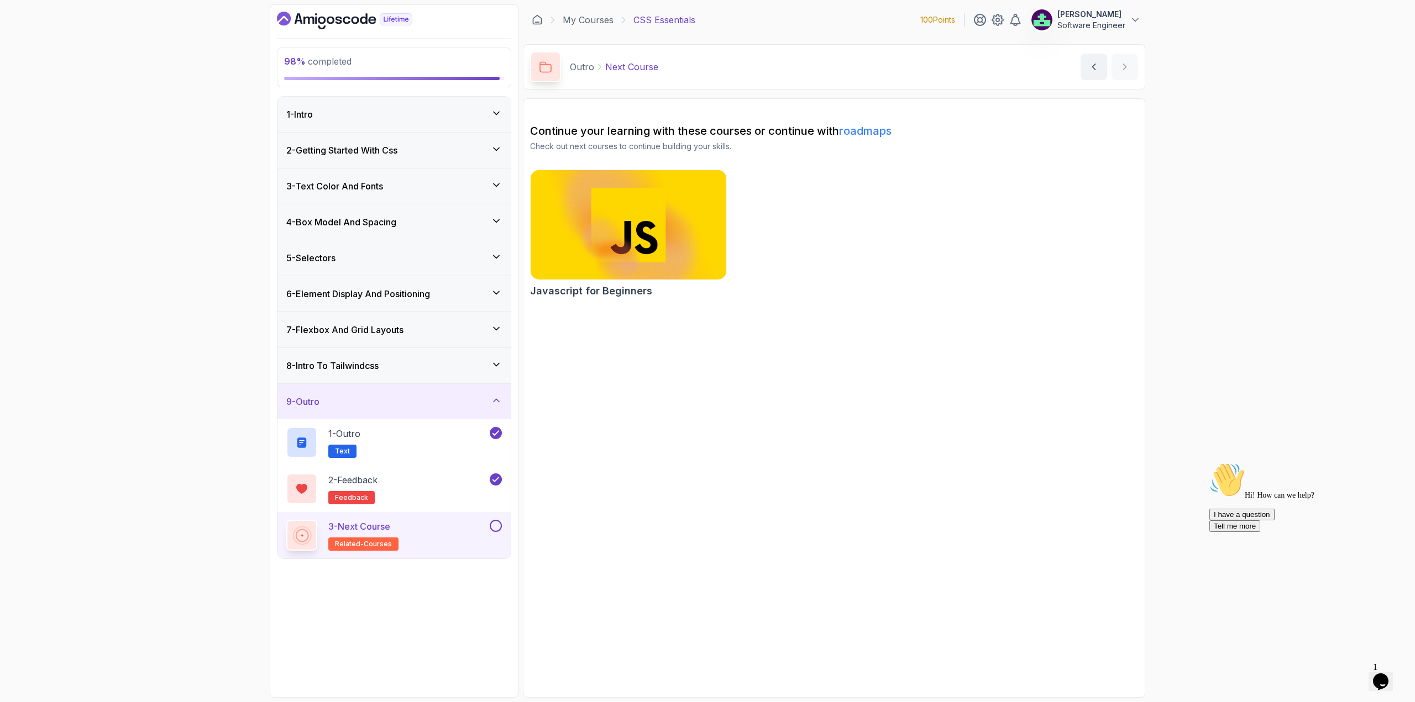
drag, startPoint x: 717, startPoint y: 196, endPoint x: 868, endPoint y: 126, distance: 166.9
click at [667, 208] on img at bounding box center [629, 224] width 206 height 115
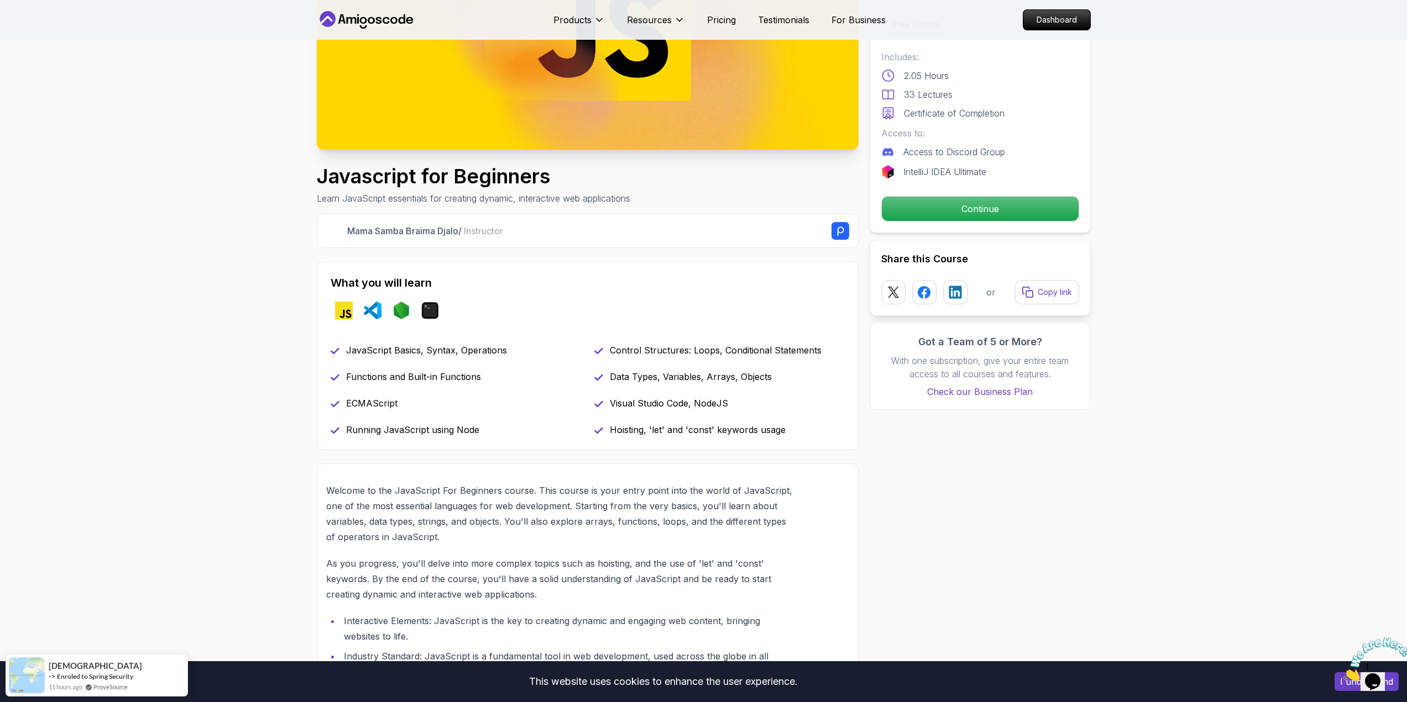
scroll to position [497, 0]
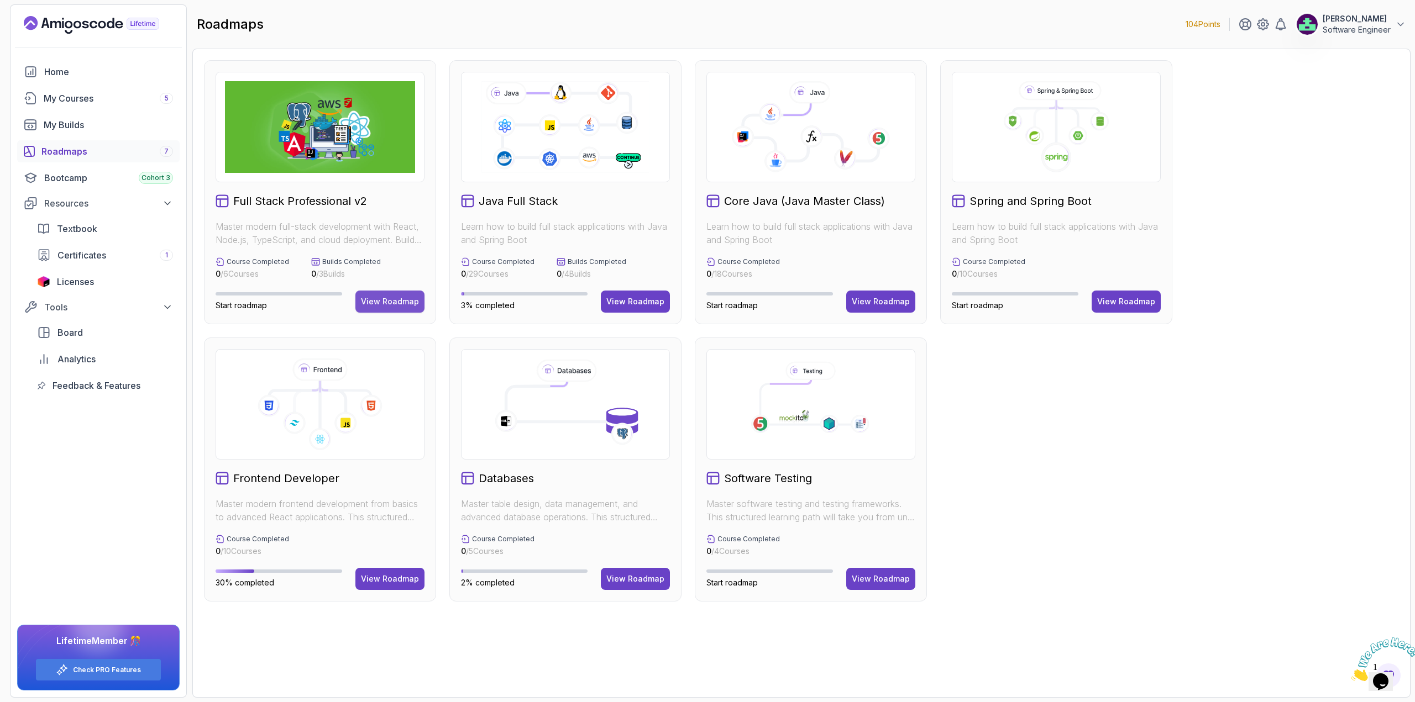
click at [392, 302] on div "View Roadmap" at bounding box center [390, 301] width 58 height 11
click at [643, 297] on div "View Roadmap" at bounding box center [635, 301] width 58 height 11
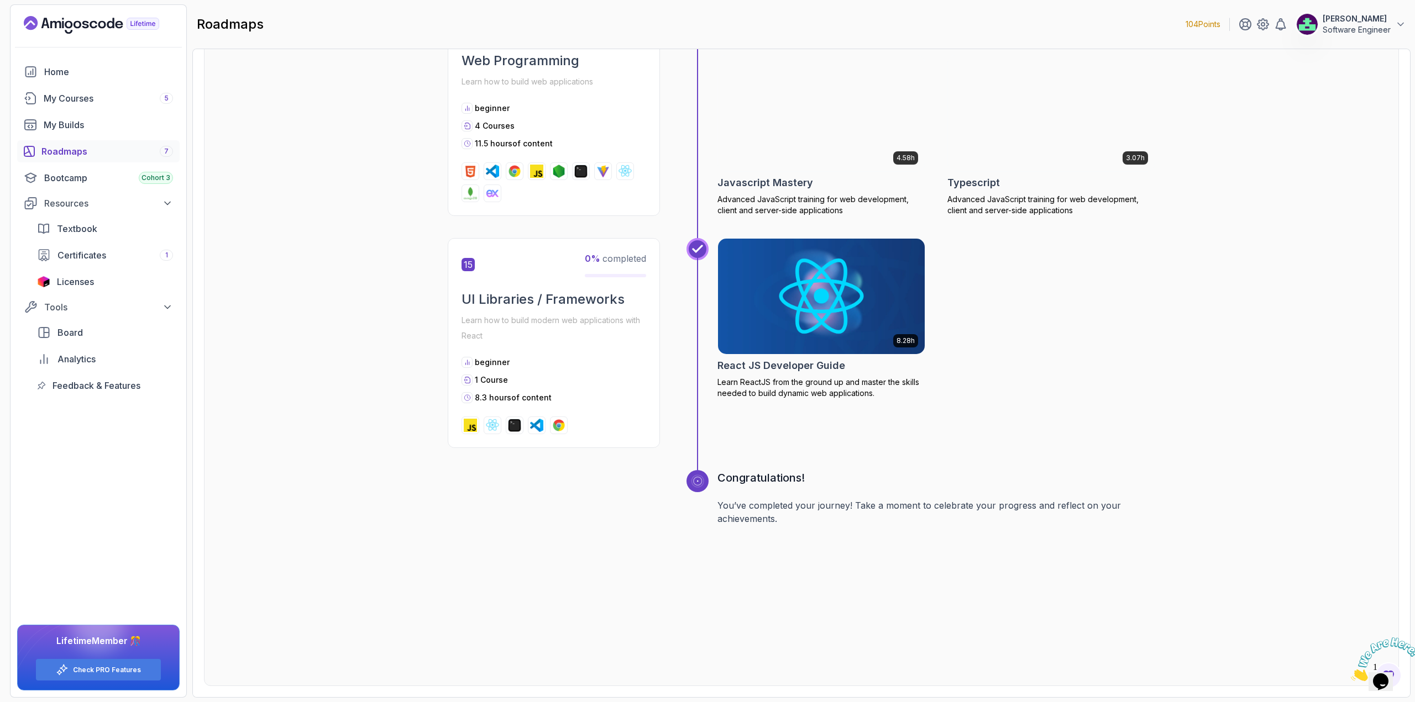
scroll to position [3967, 0]
